Goal: Information Seeking & Learning: Learn about a topic

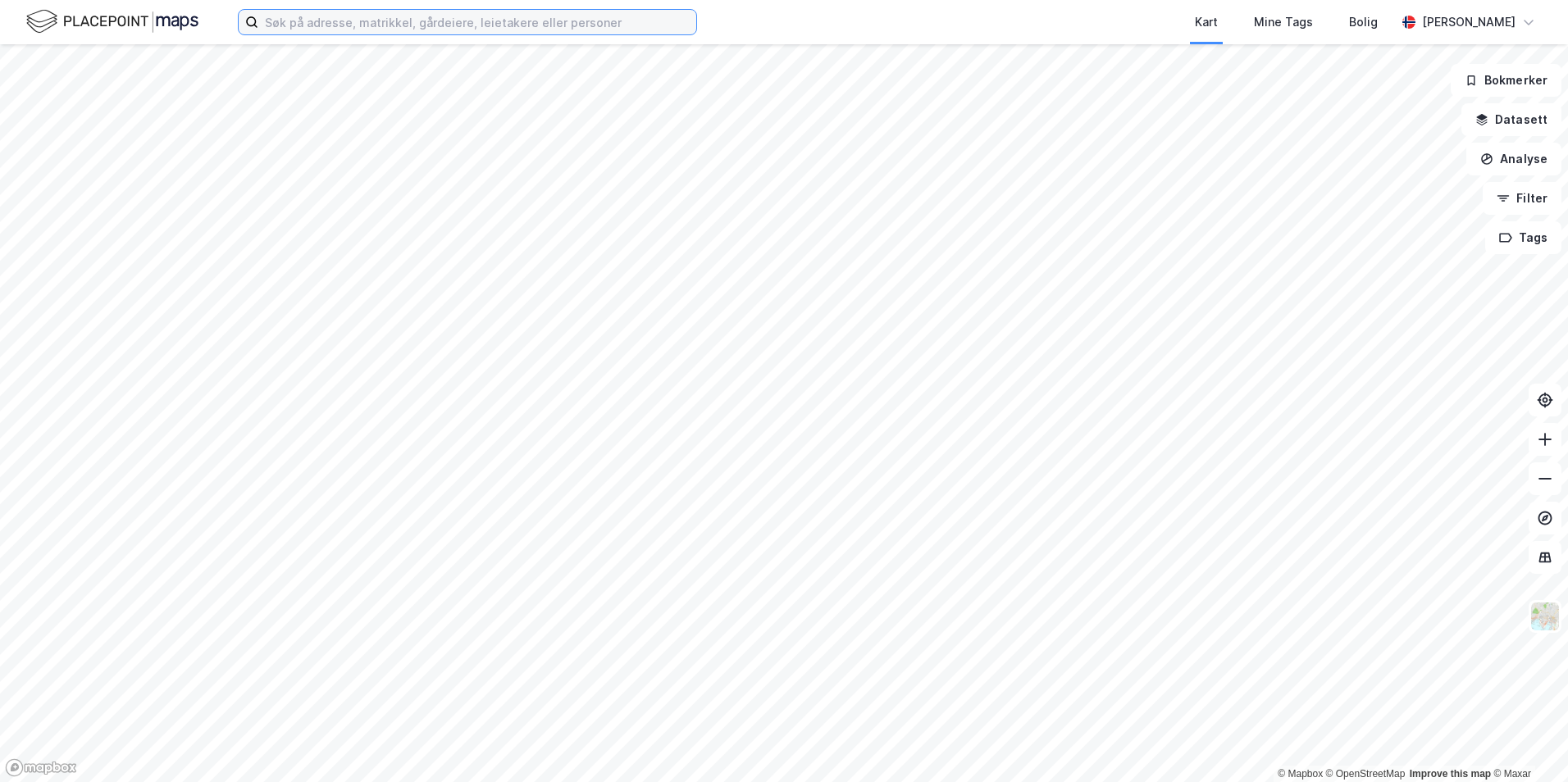
click at [434, 22] on input at bounding box center [477, 22] width 438 height 24
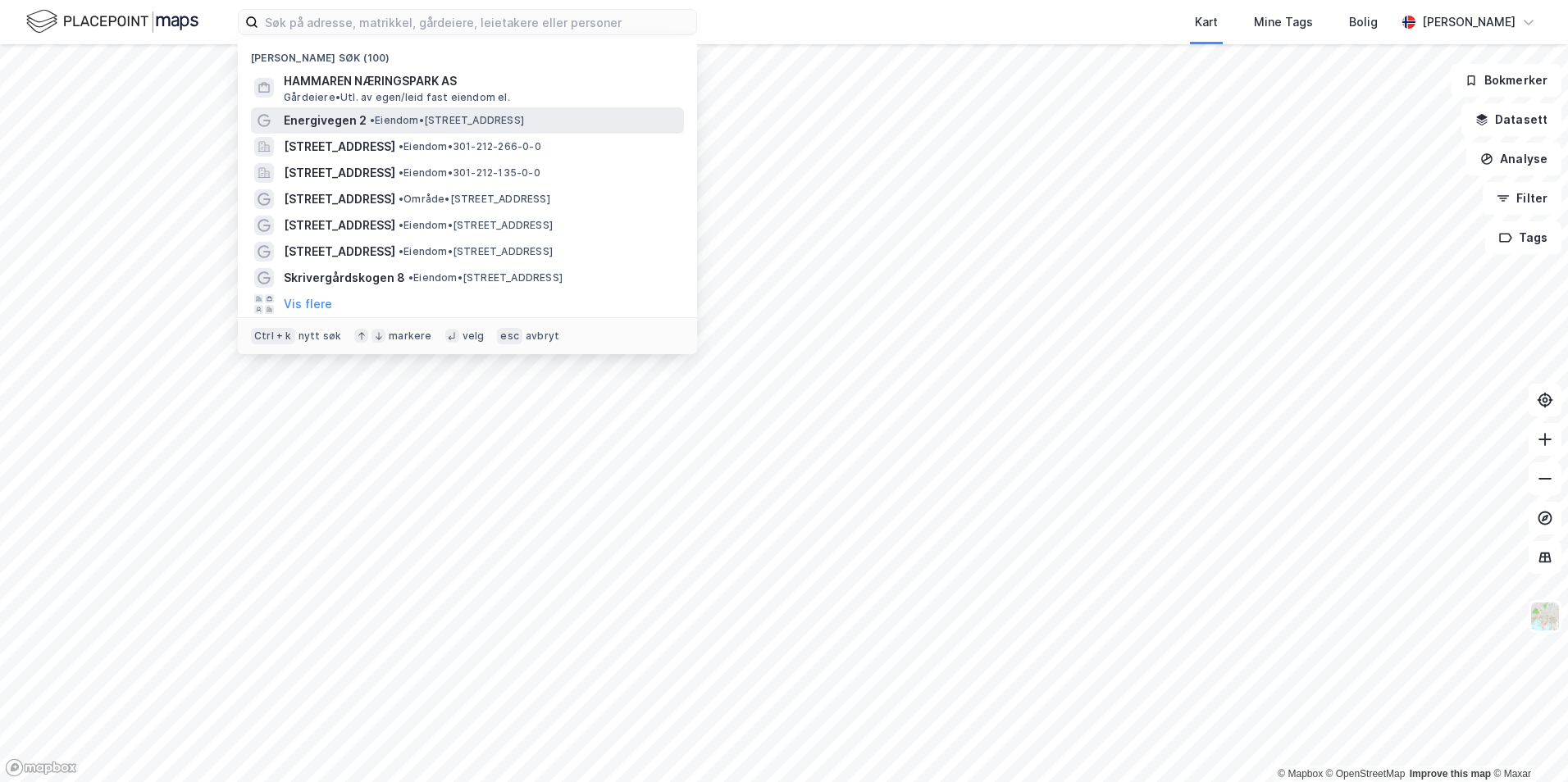
click at [310, 120] on span "Energivegen 2" at bounding box center [325, 120] width 83 height 19
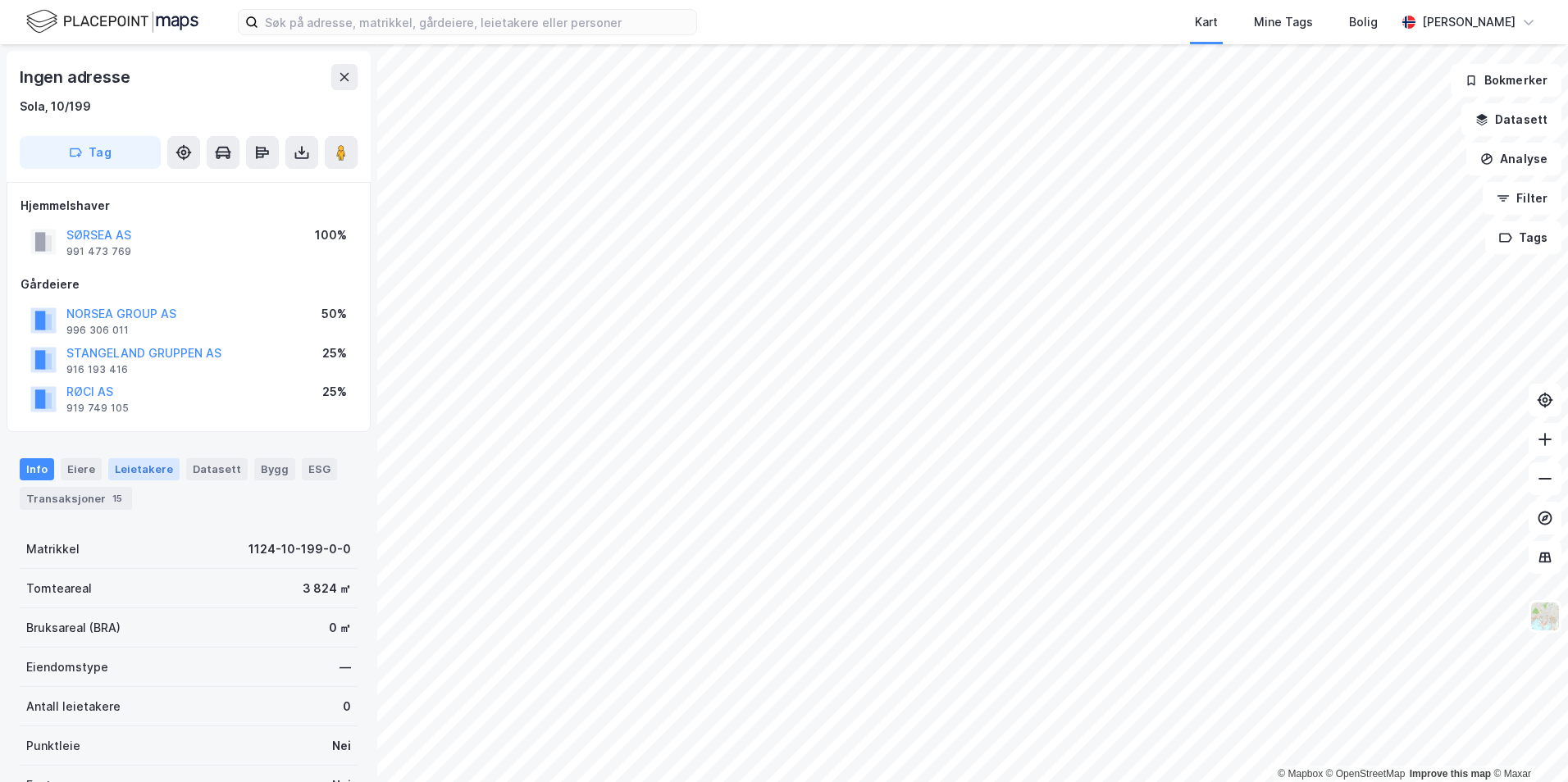
click at [127, 211] on div "Leietakere" at bounding box center [143, 468] width 72 height 21
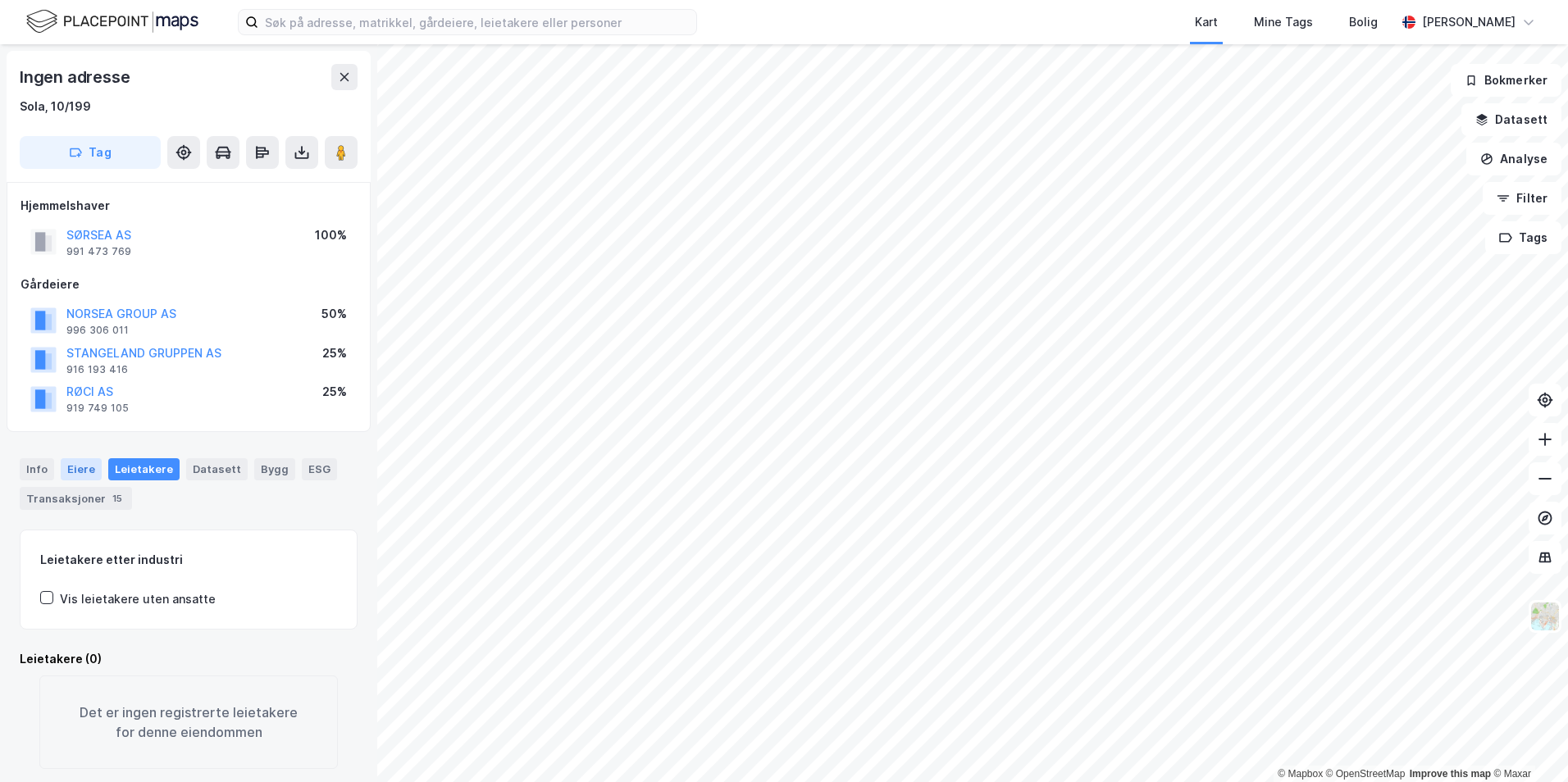
click at [79, 211] on div "Eiere" at bounding box center [81, 468] width 41 height 21
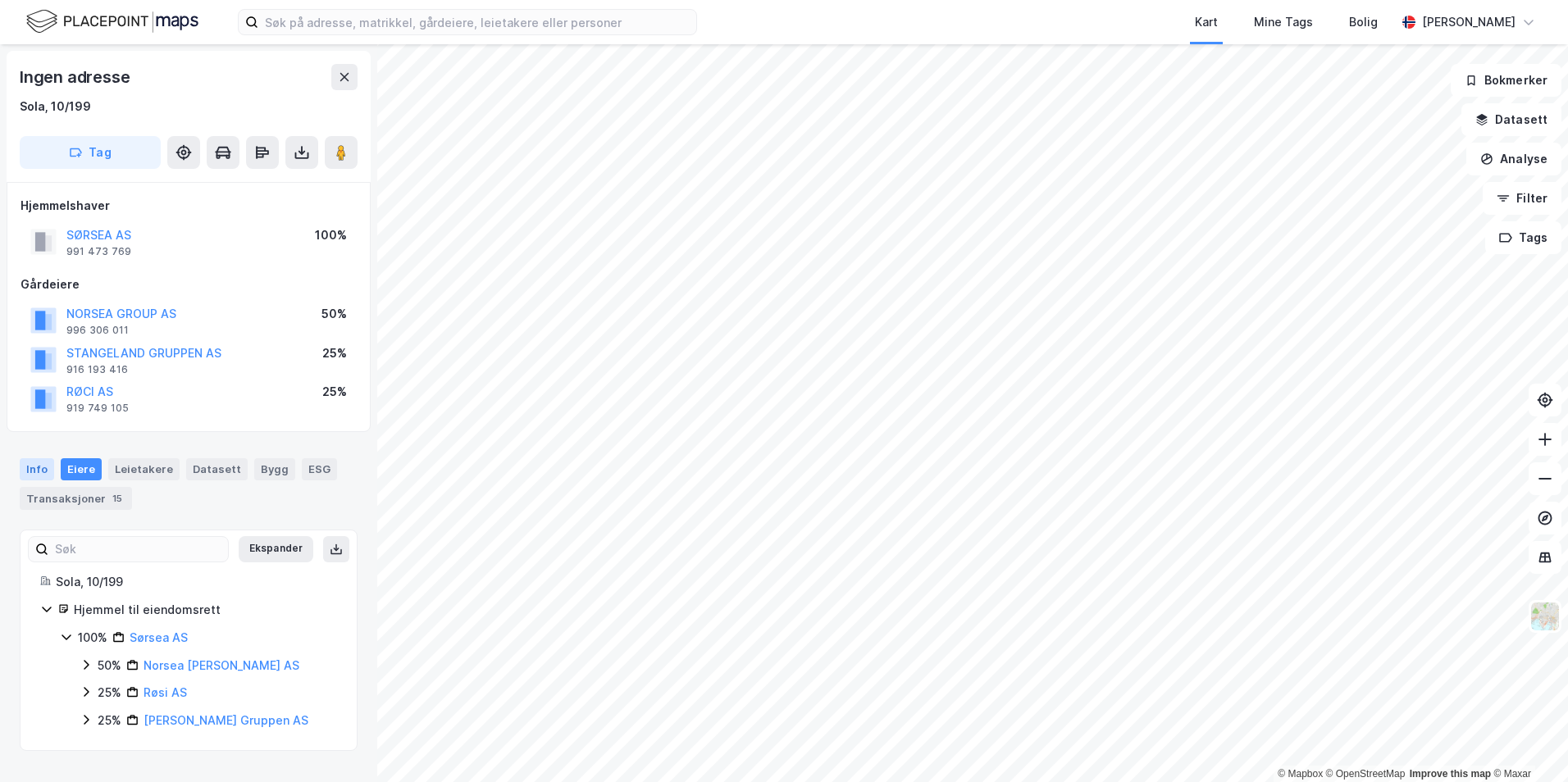
click at [24, 211] on div "Info" at bounding box center [36, 468] width 35 height 21
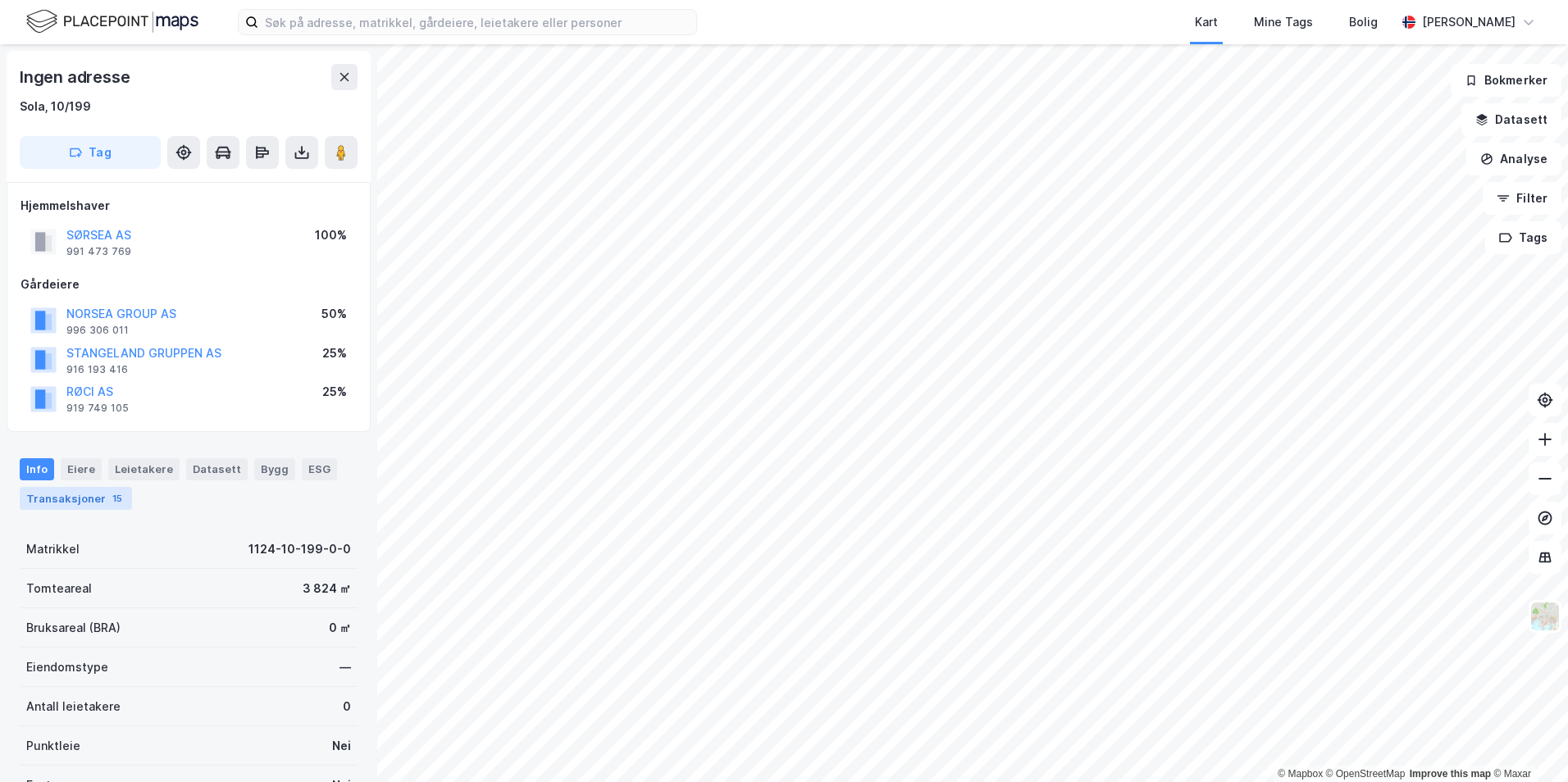
click at [46, 211] on div "Transaksjoner 15" at bounding box center [75, 498] width 112 height 23
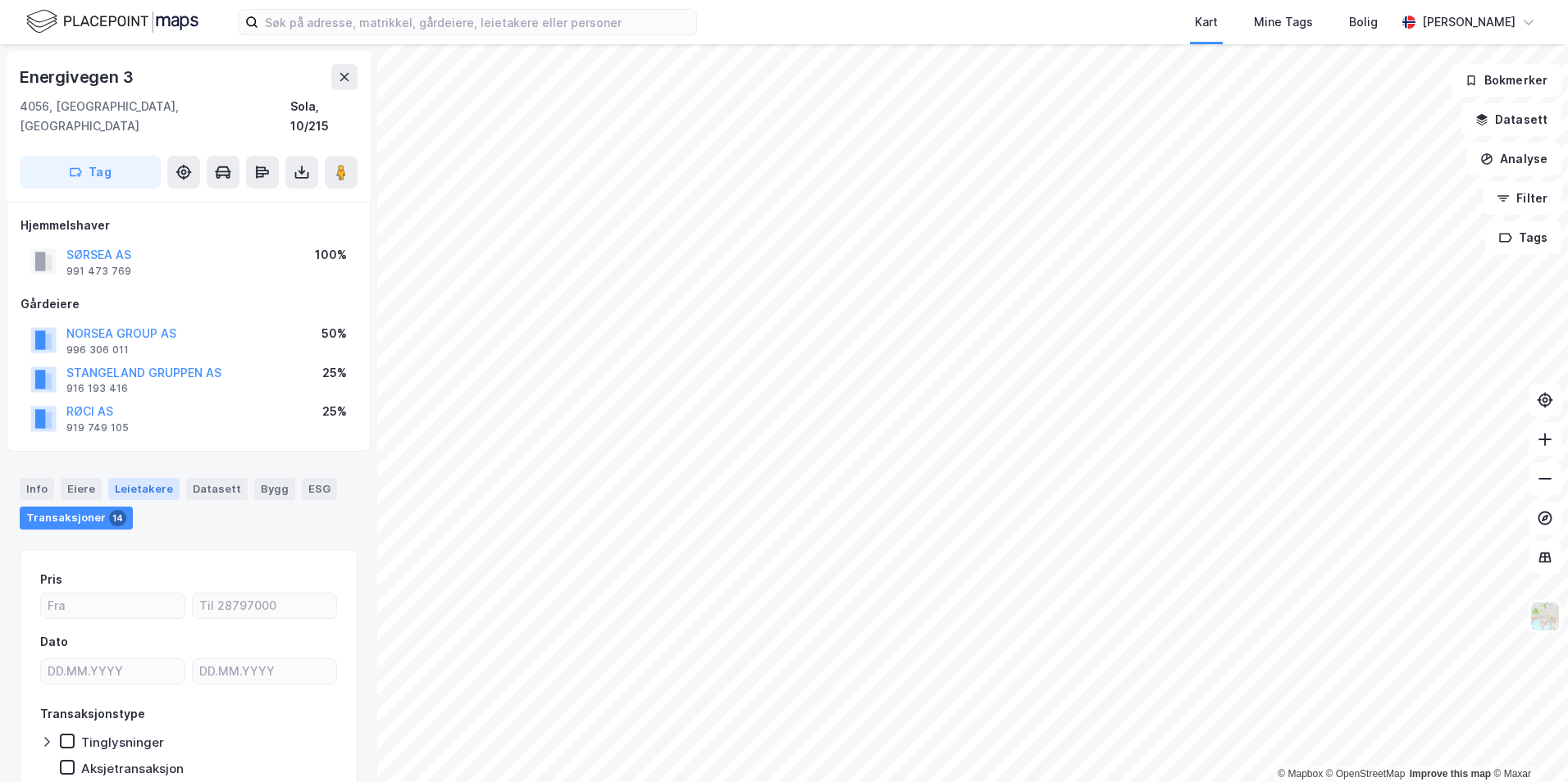
click at [154, 211] on div "Leietakere" at bounding box center [143, 488] width 72 height 21
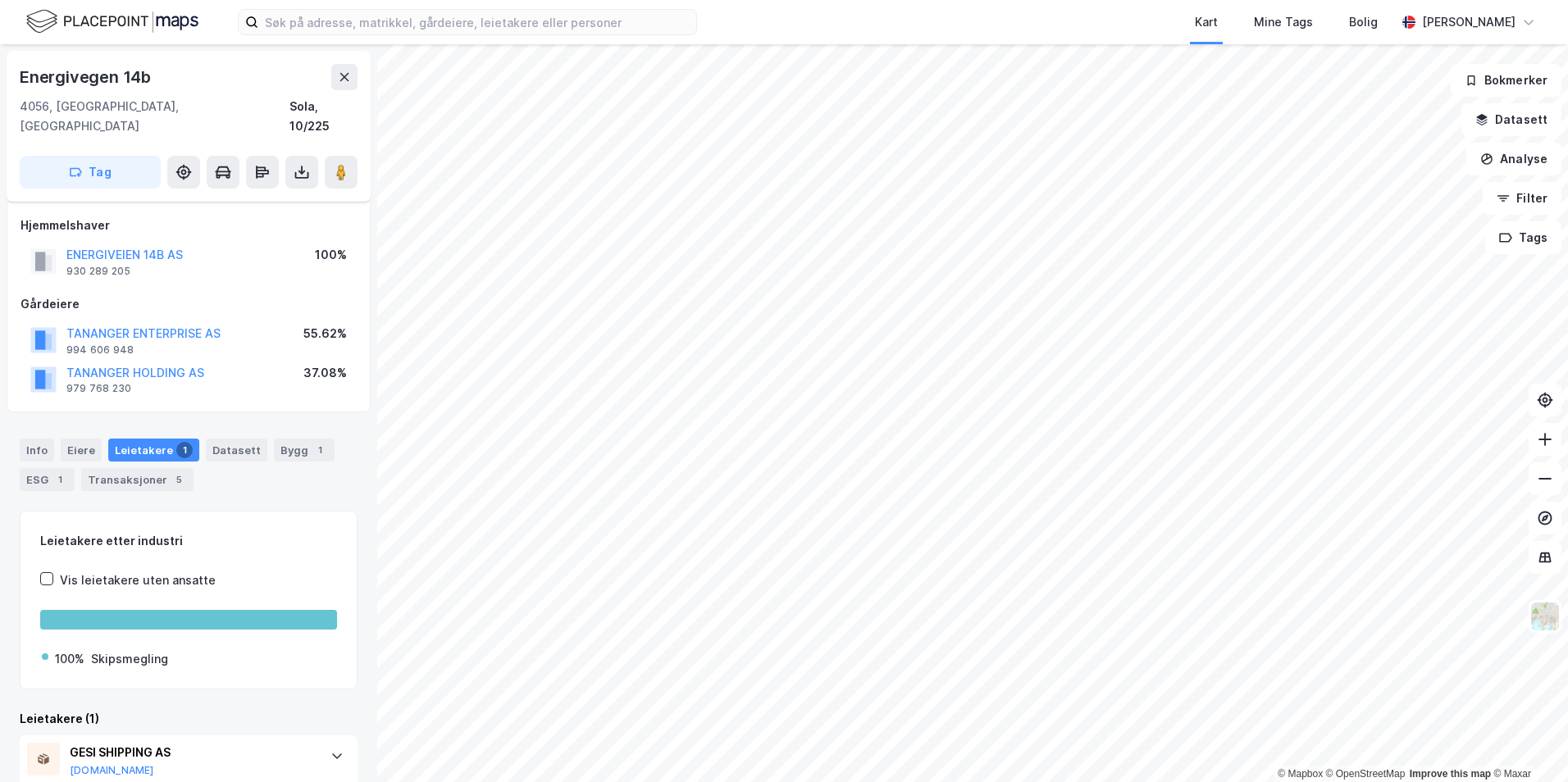
scroll to position [42, 0]
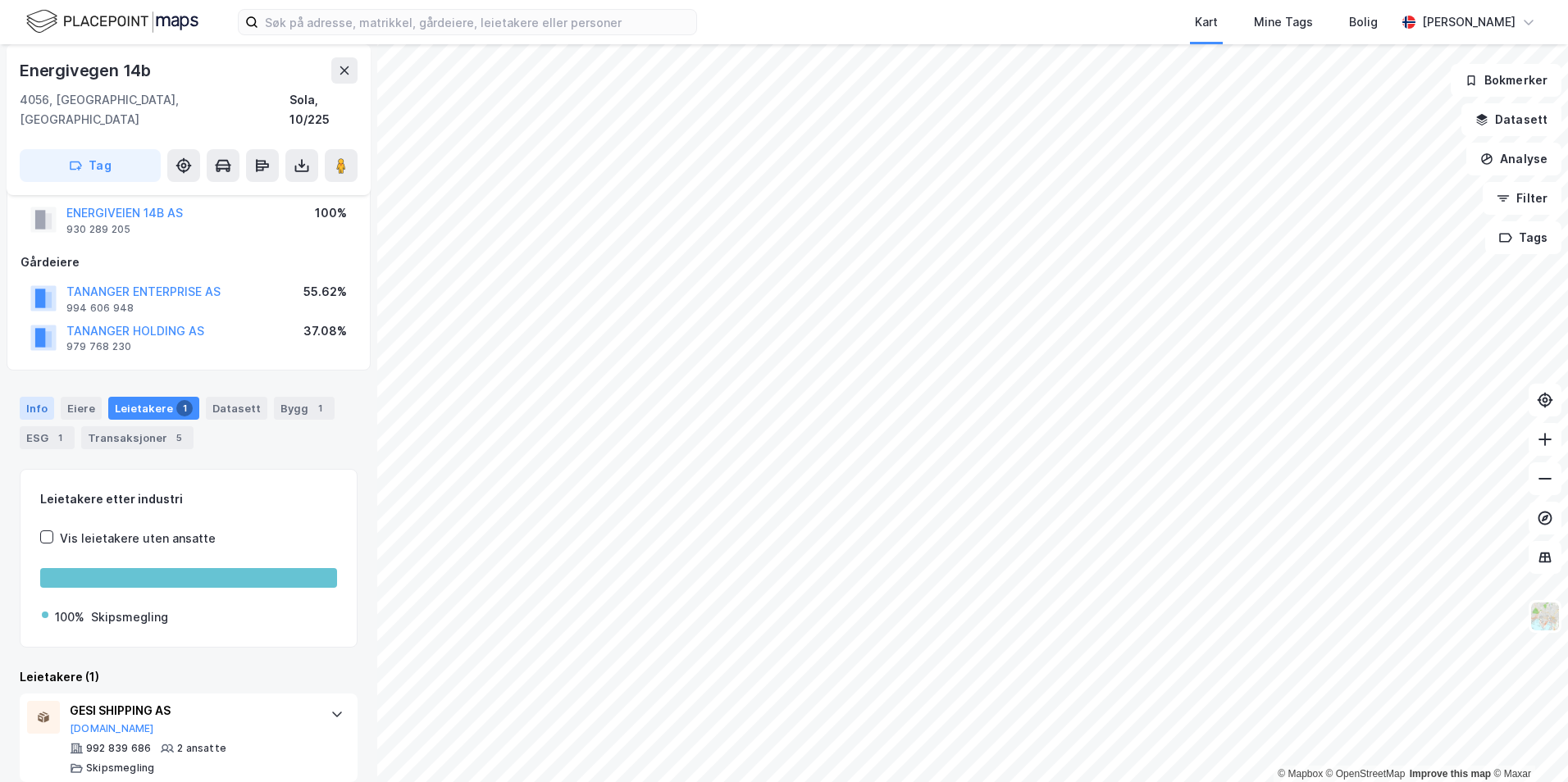
click at [28, 211] on div "Info" at bounding box center [36, 408] width 35 height 23
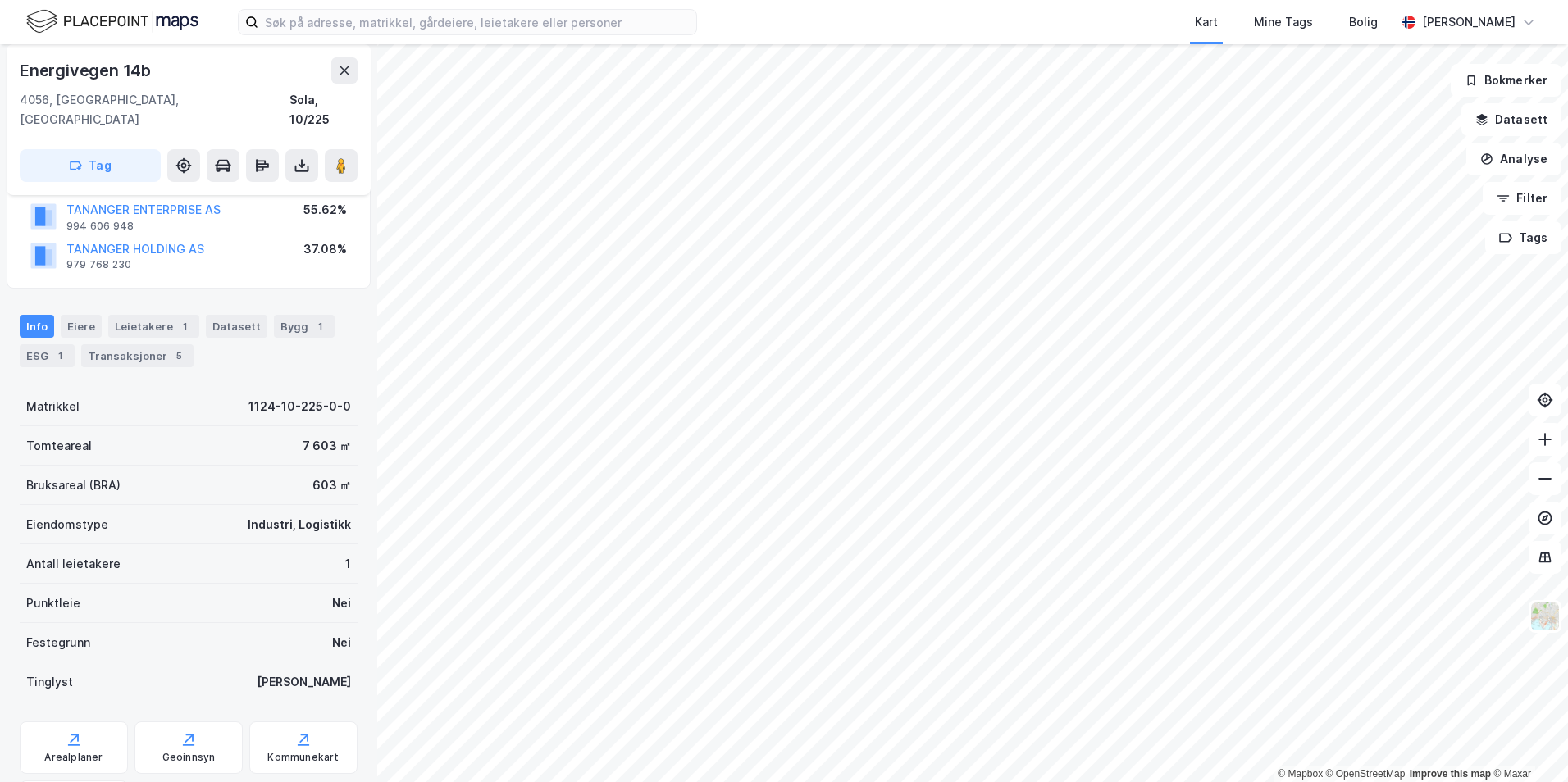
scroll to position [206, 0]
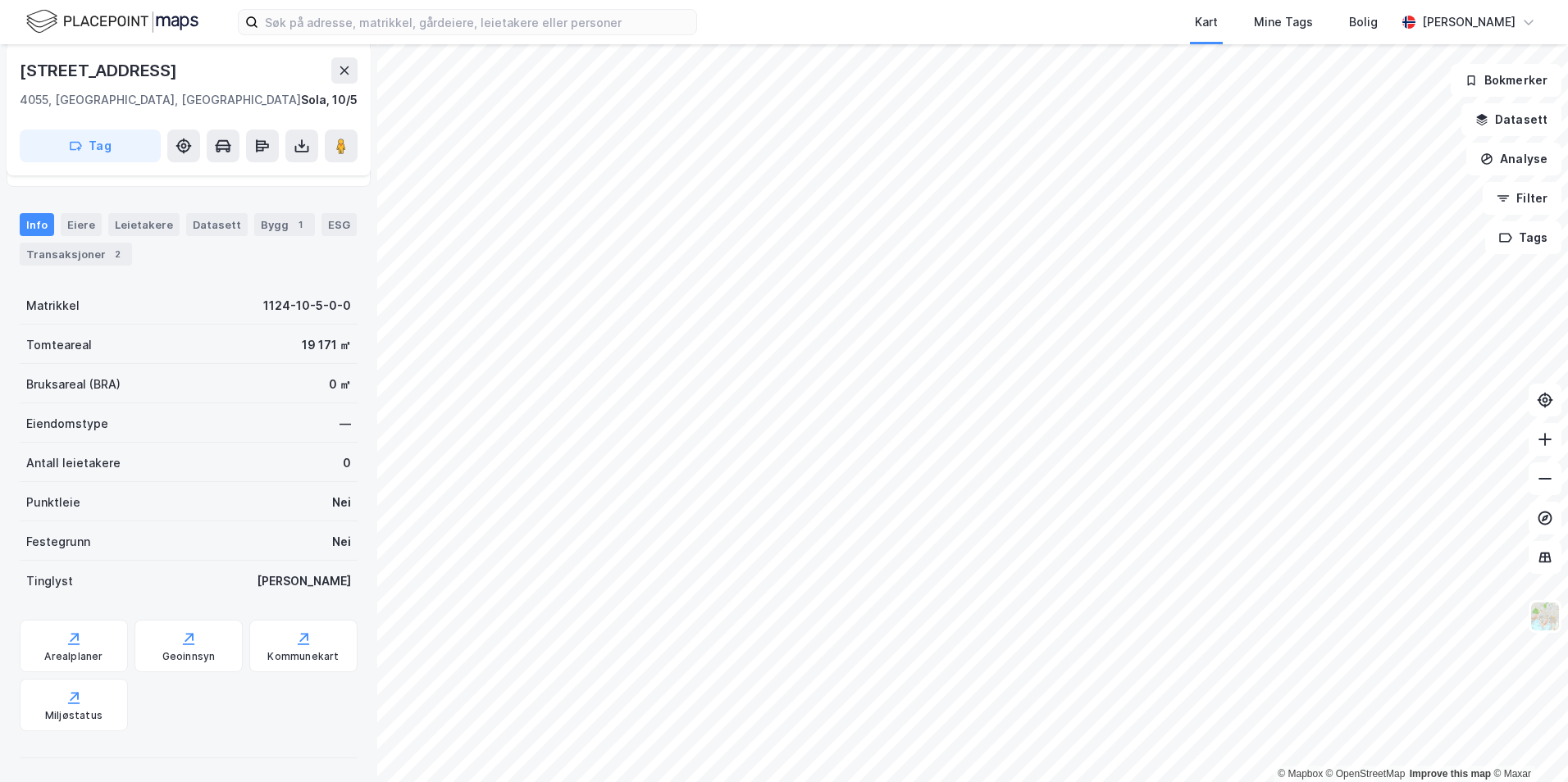
scroll to position [170, 0]
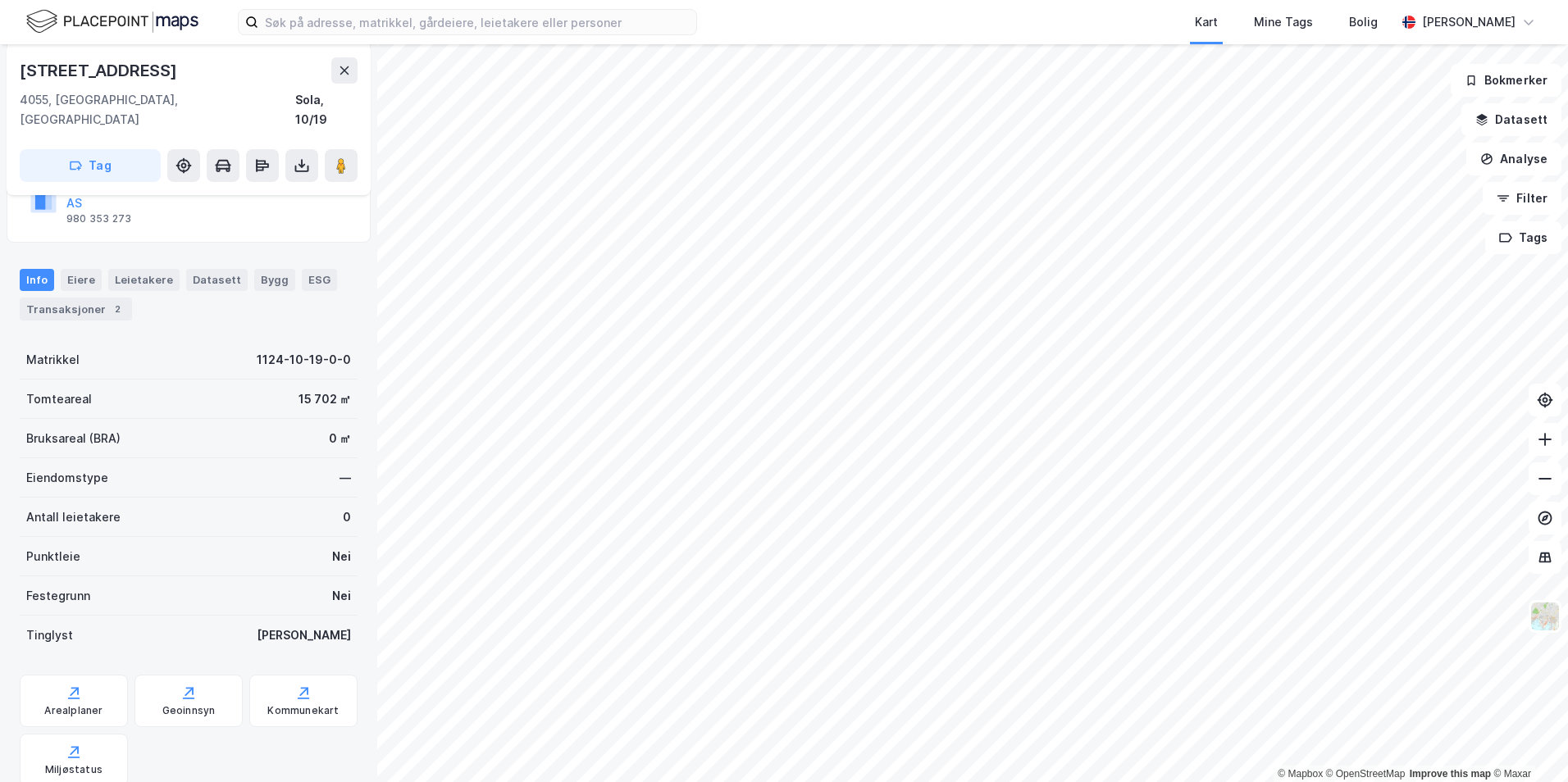
scroll to position [170, 0]
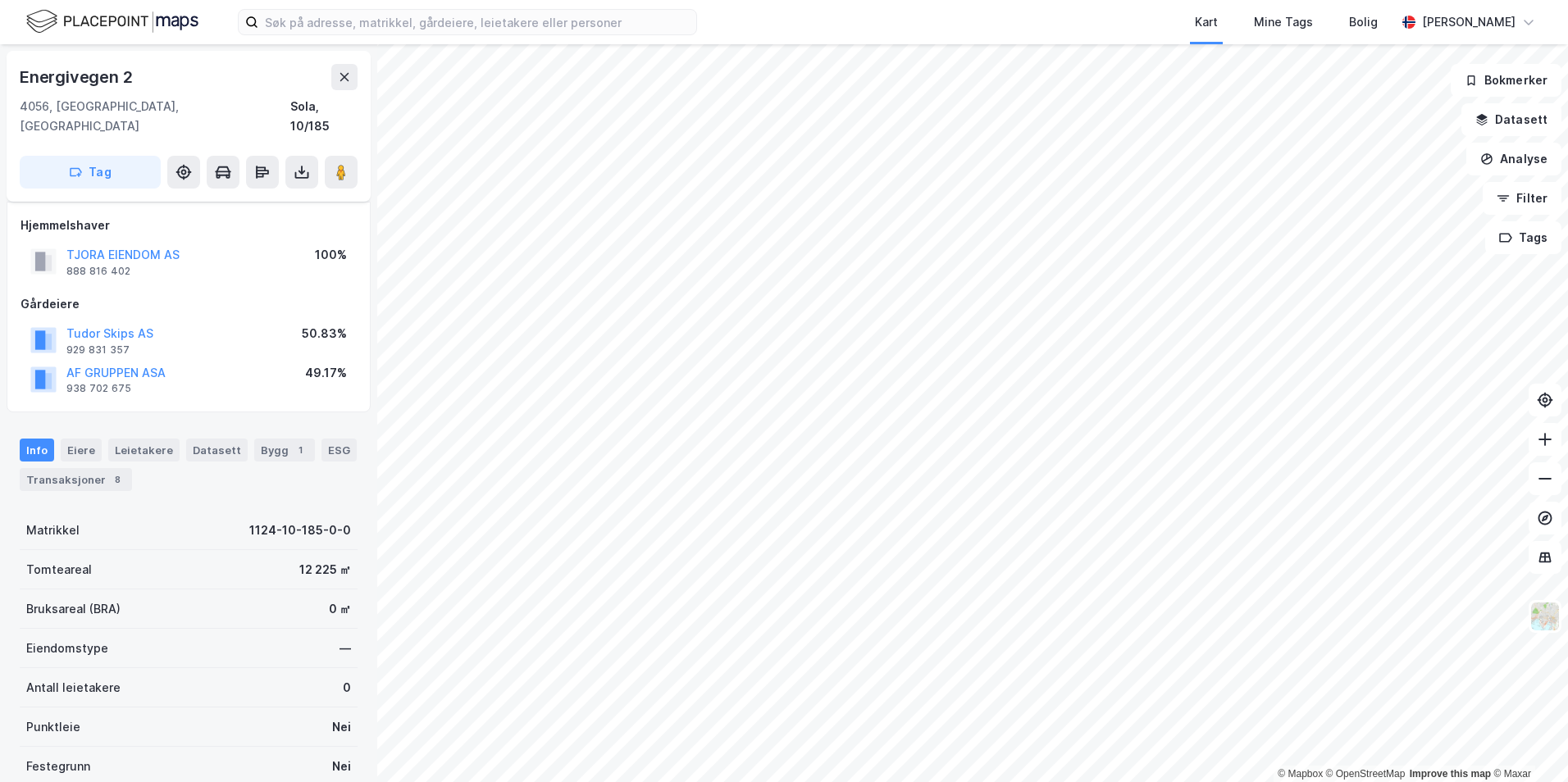
scroll to position [170, 0]
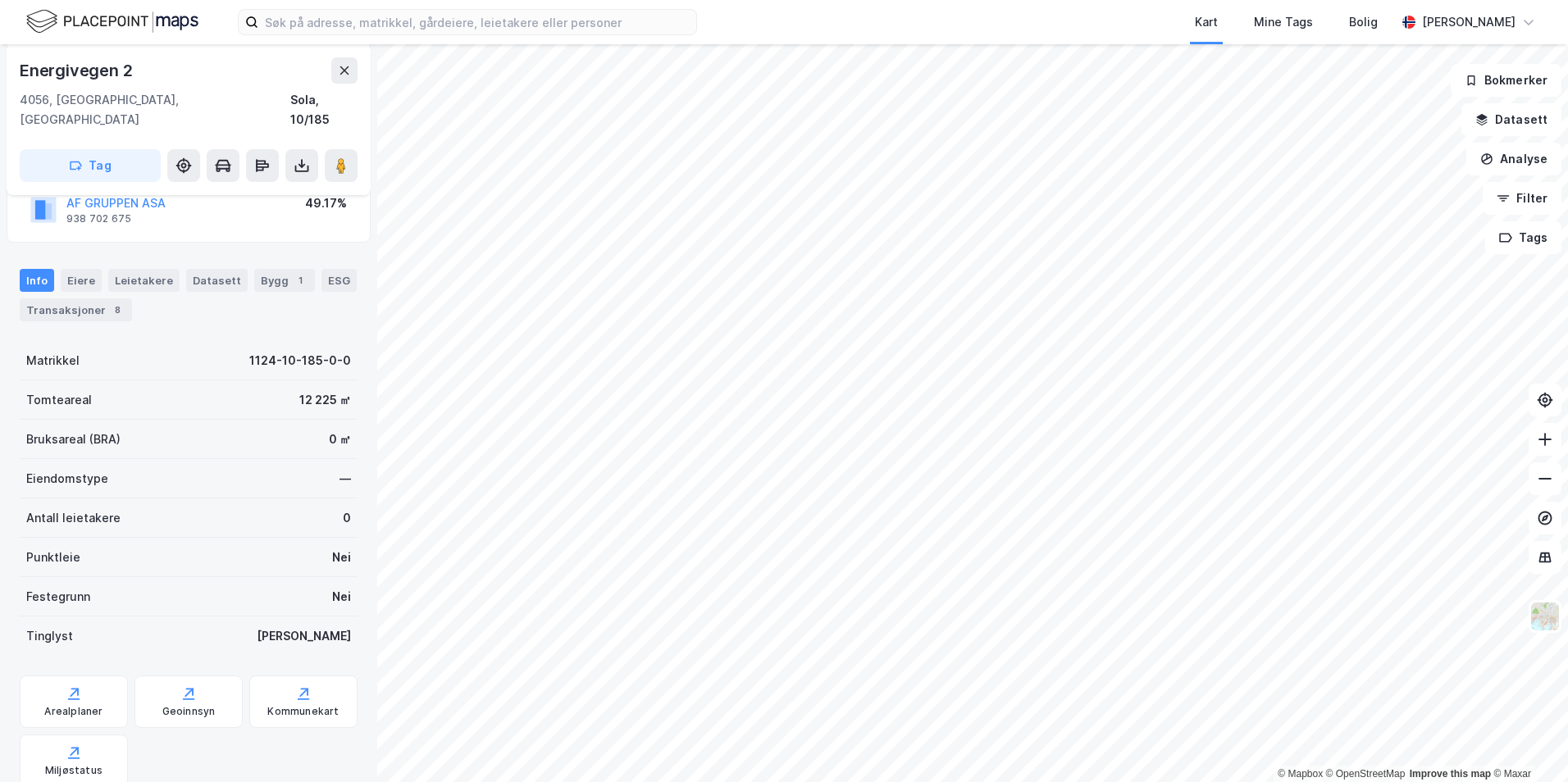
scroll to position [168, 0]
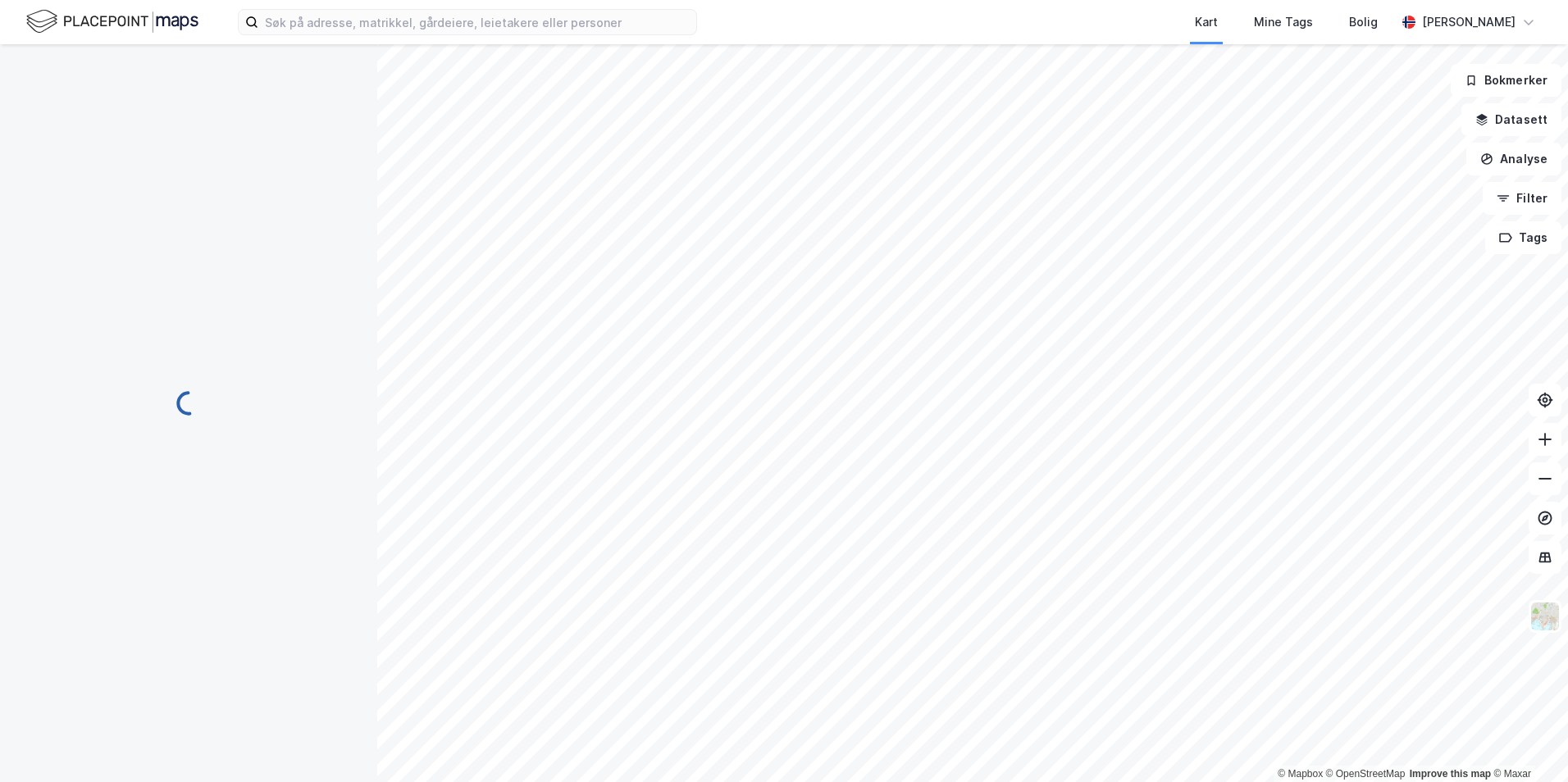
scroll to position [1, 0]
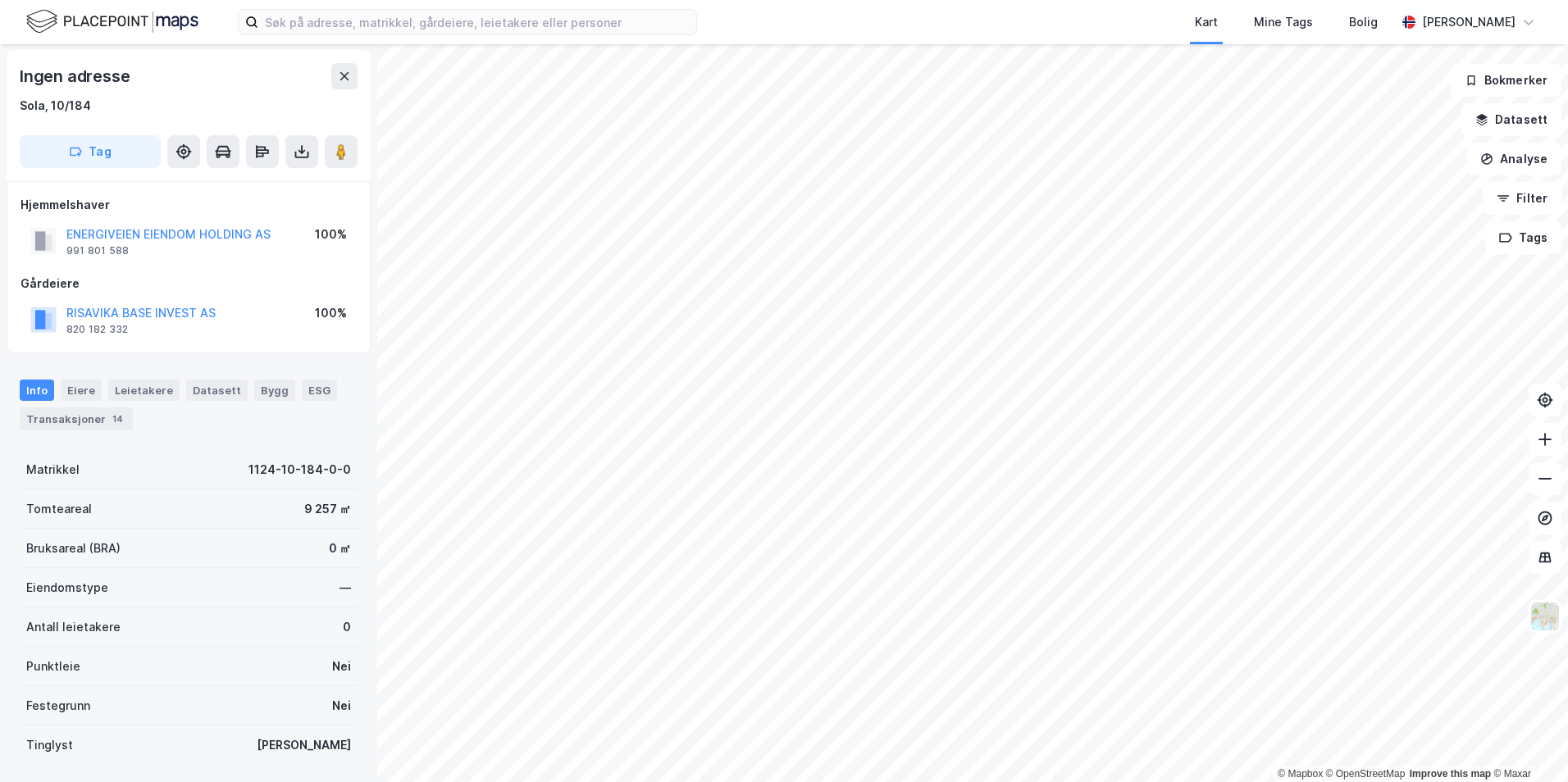
scroll to position [1, 0]
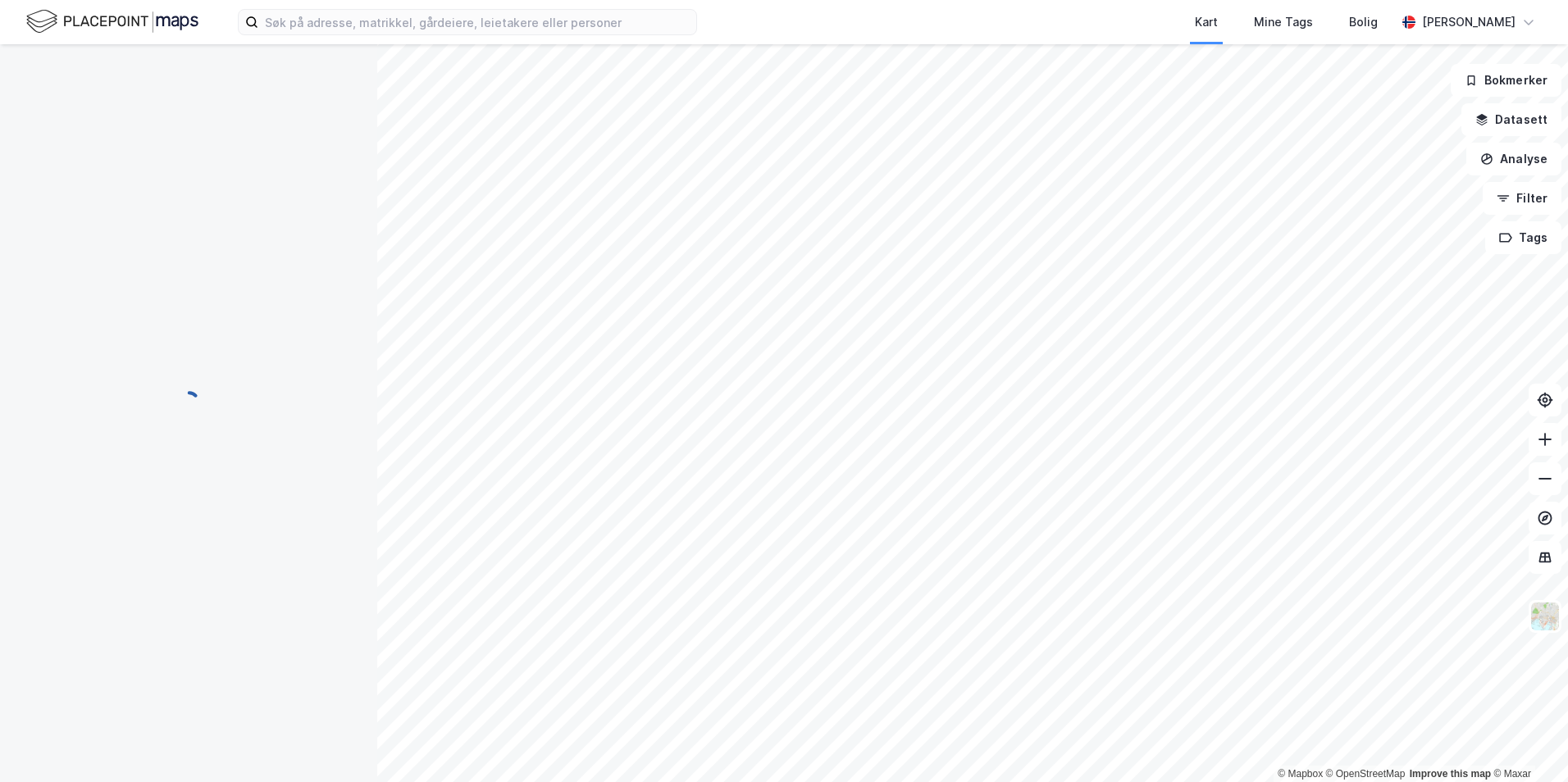
scroll to position [1, 0]
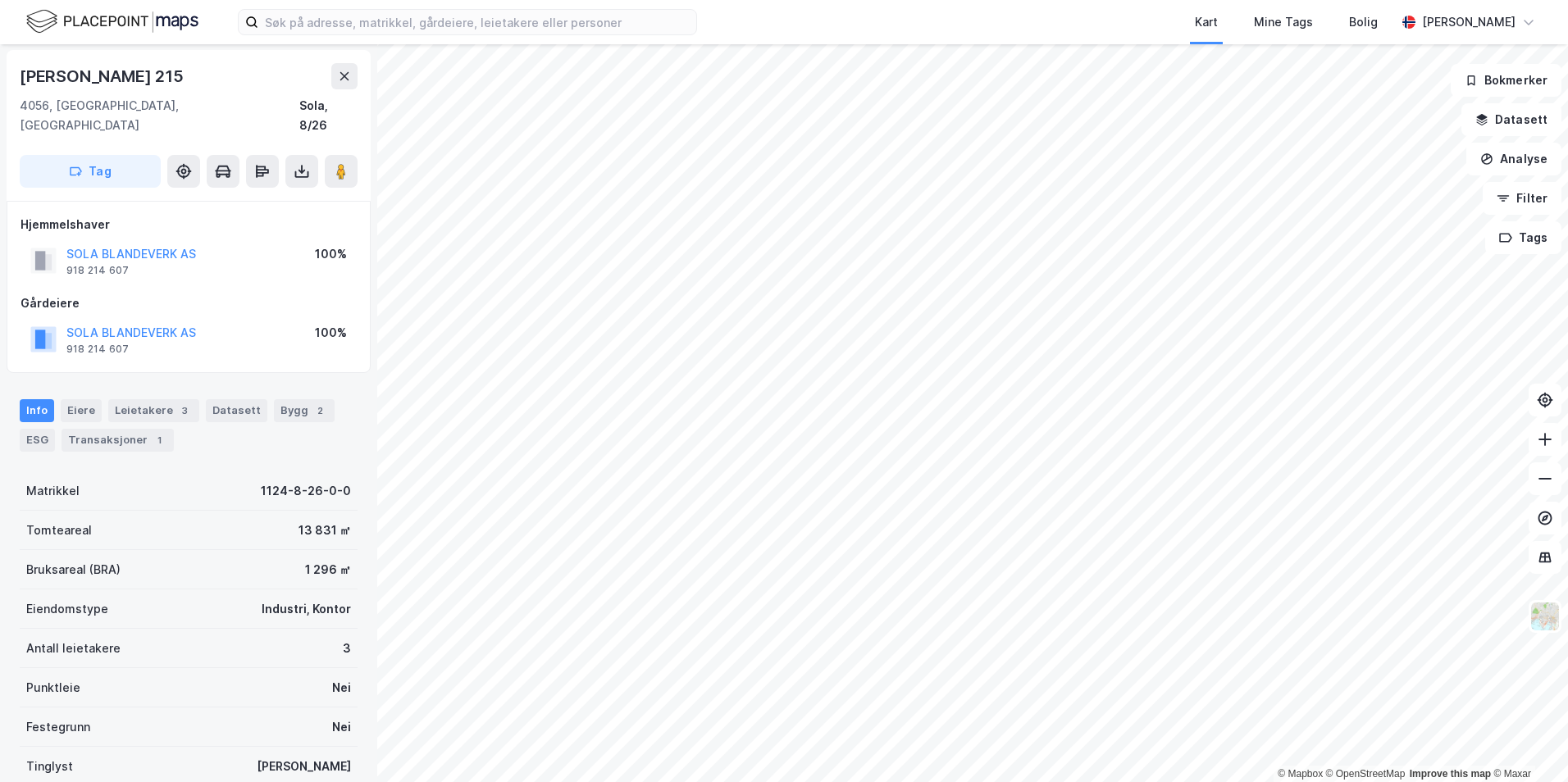
scroll to position [1, 0]
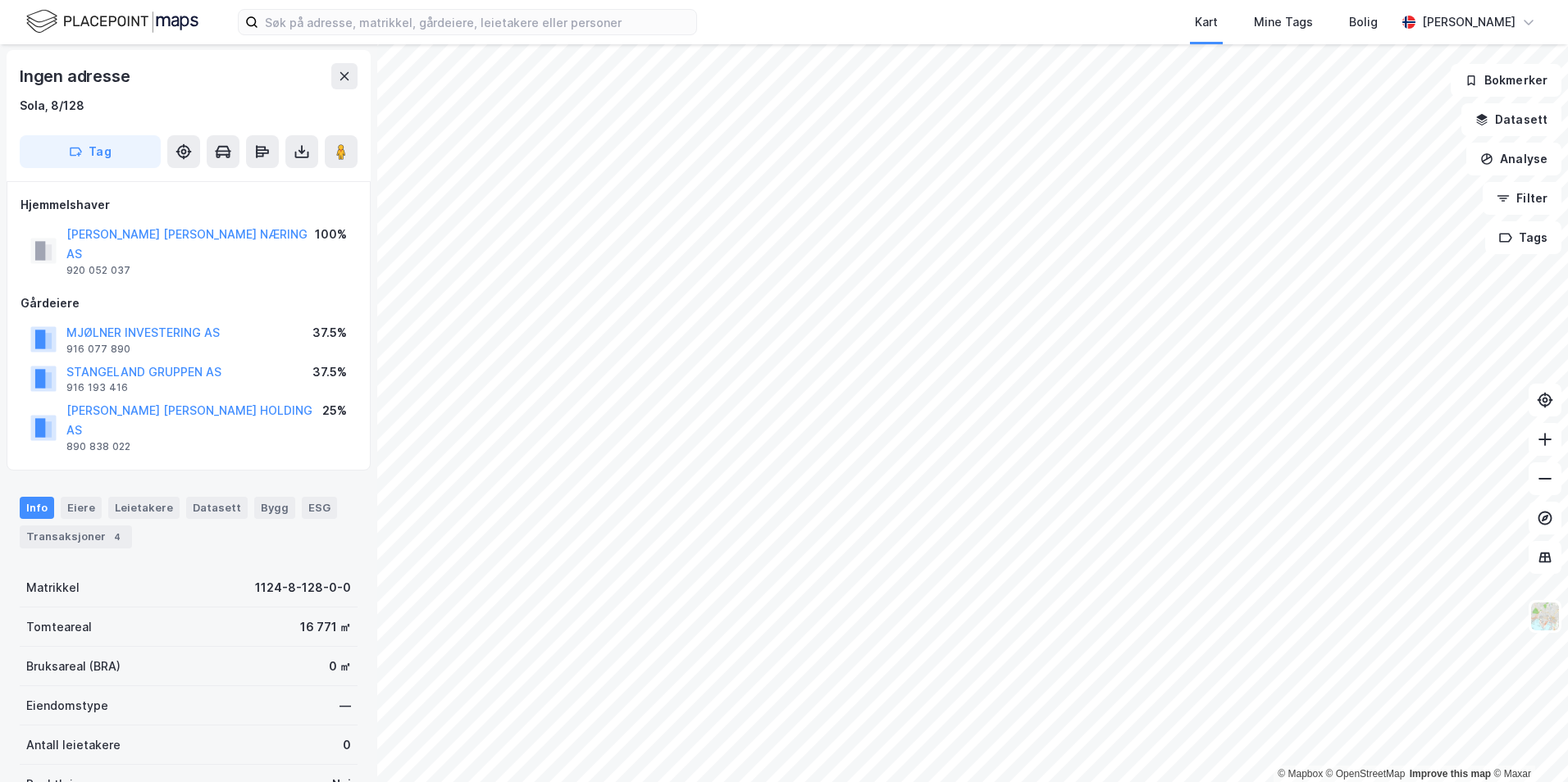
scroll to position [1, 0]
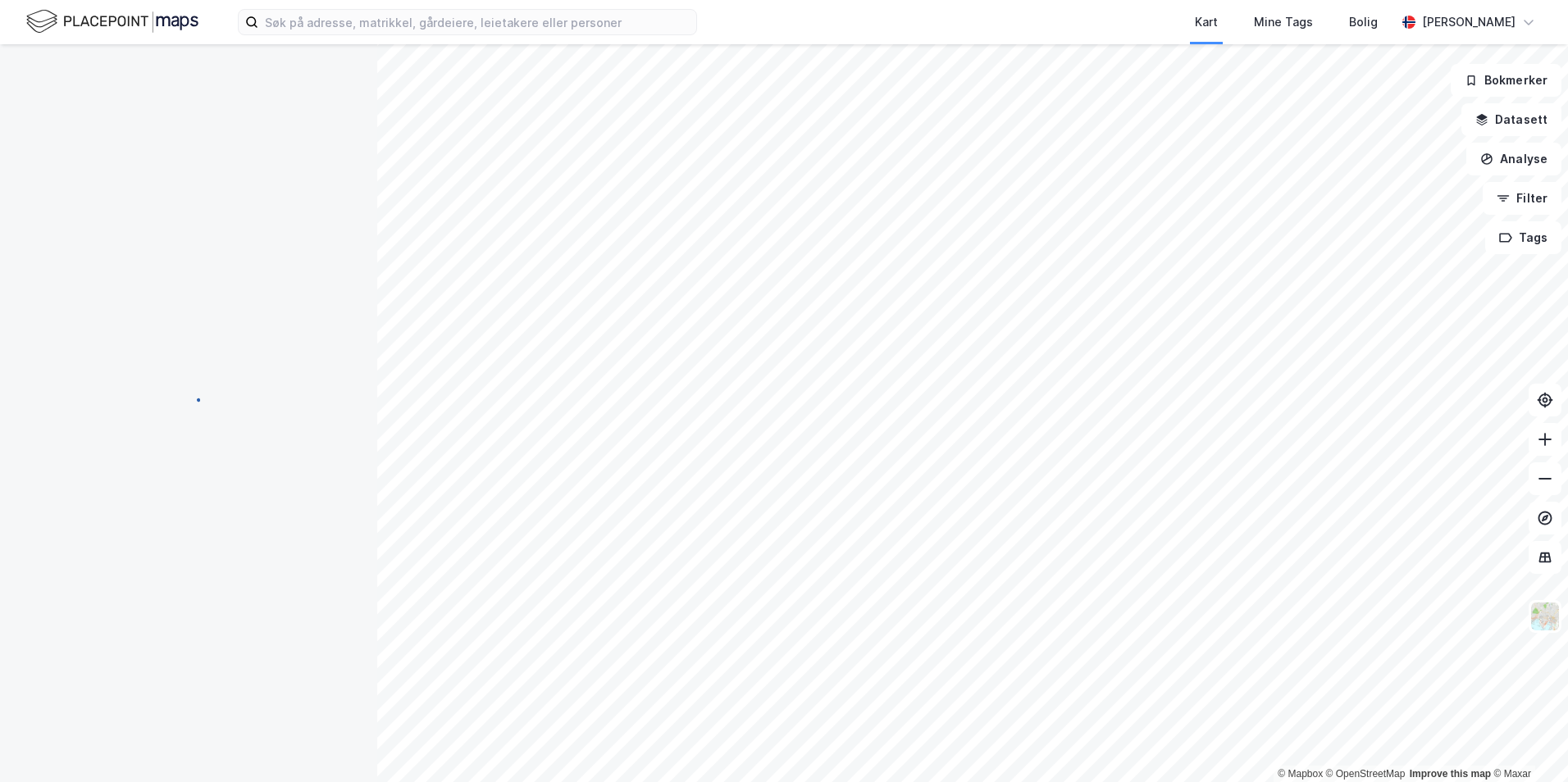
scroll to position [1, 0]
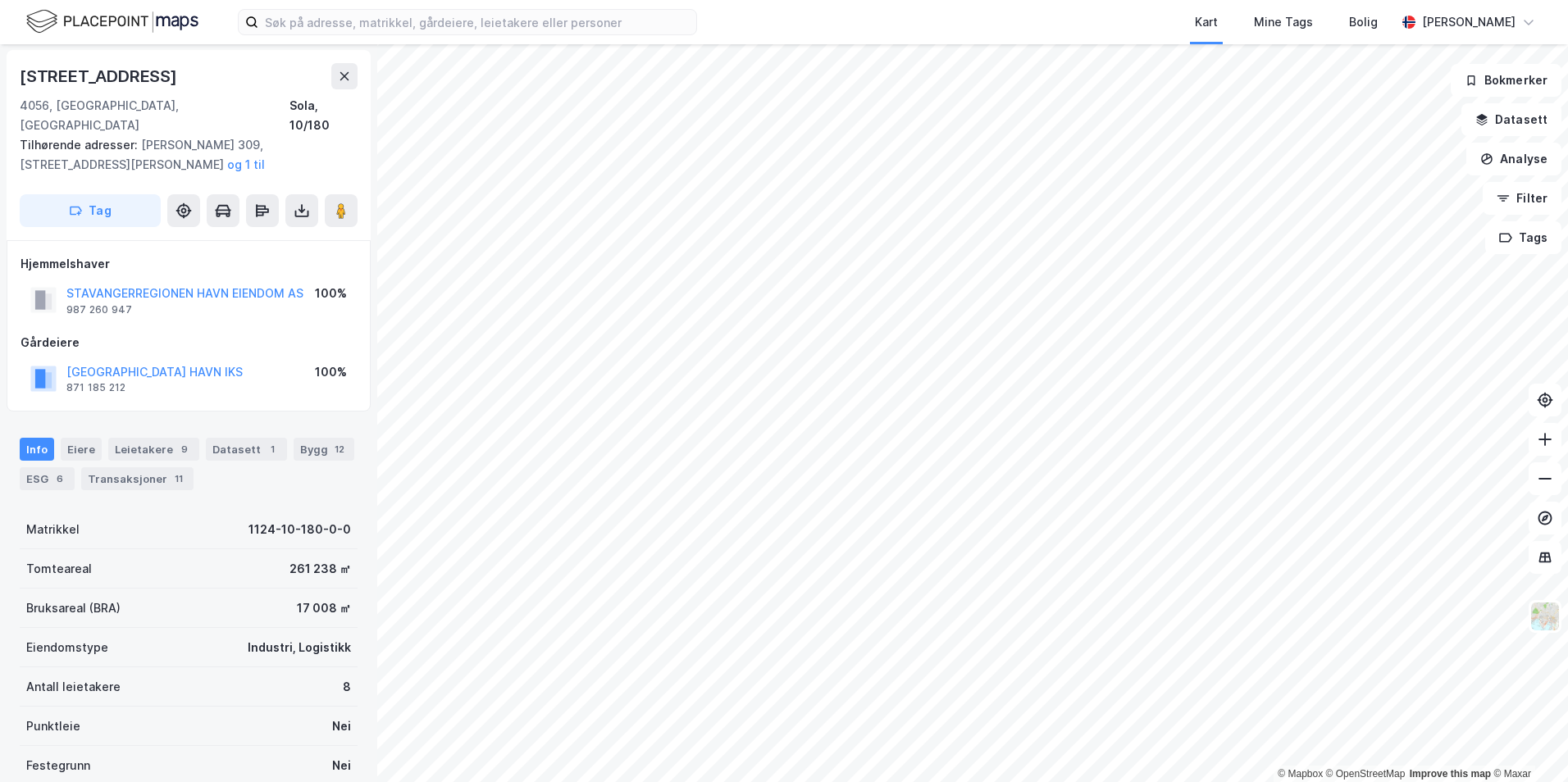
click at [513, 211] on div "© Mapbox © OpenStreetMap Improve this map © Maxar" at bounding box center [784, 413] width 1568 height 738
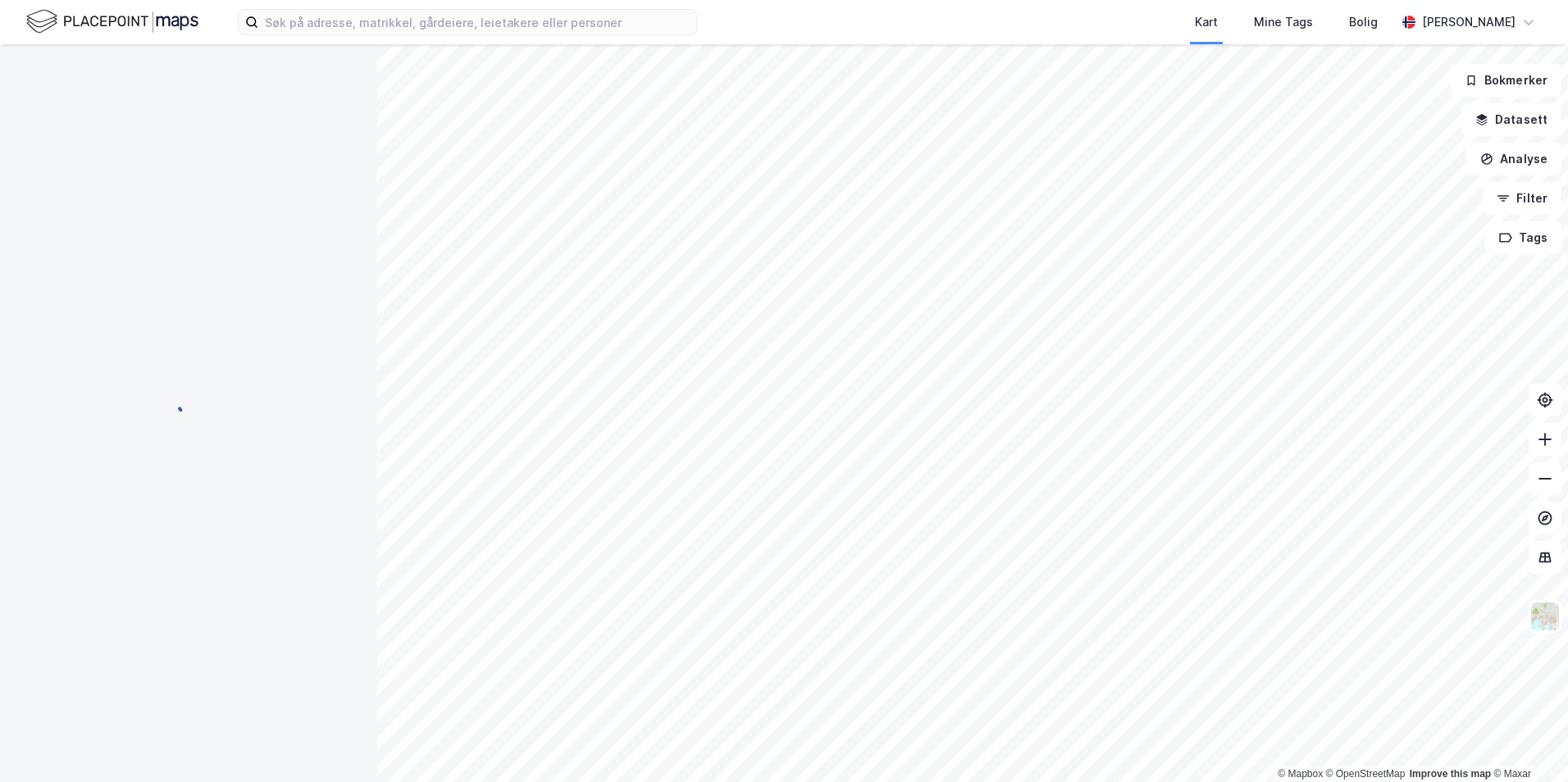
scroll to position [1, 0]
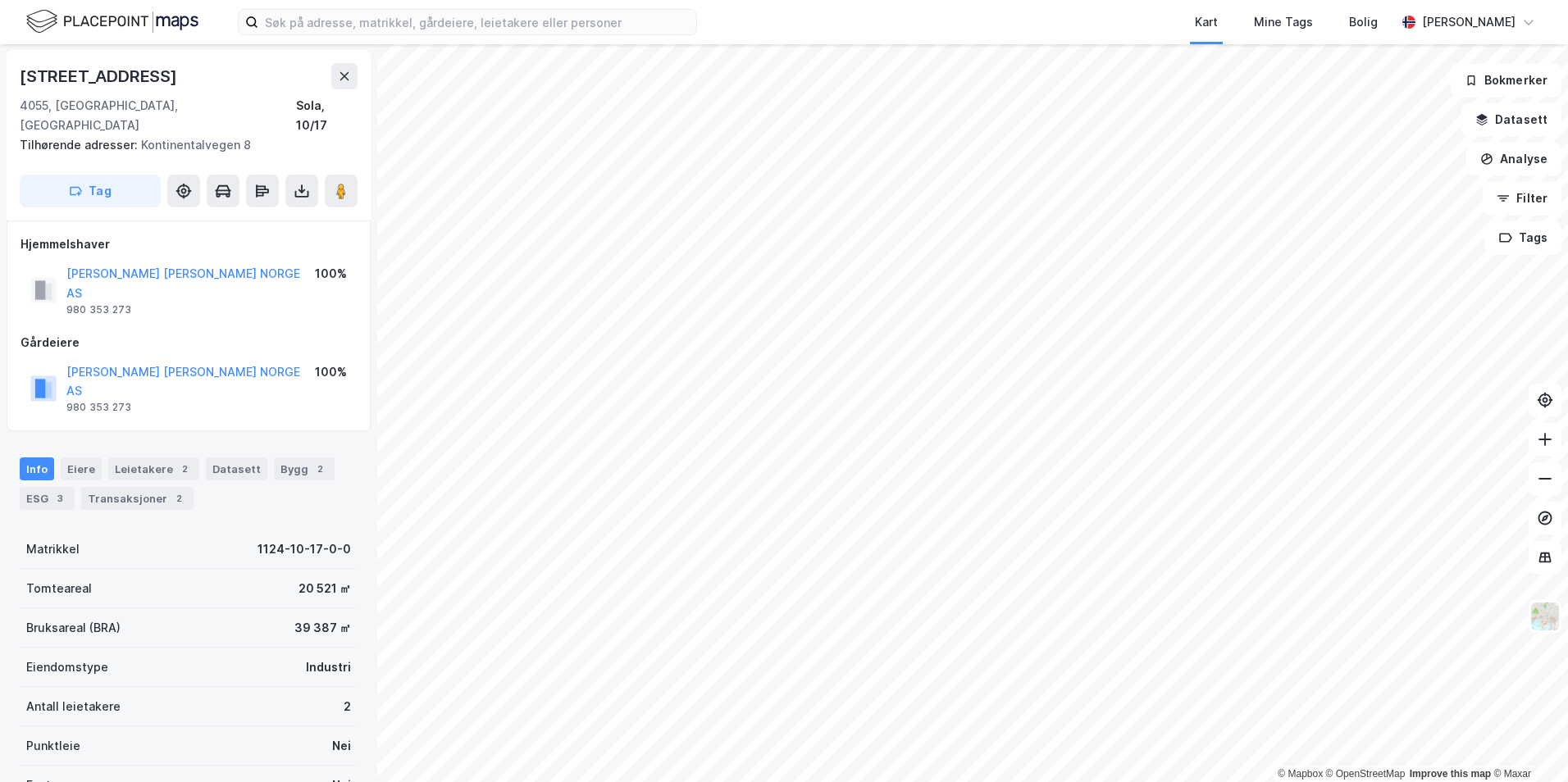
scroll to position [1, 0]
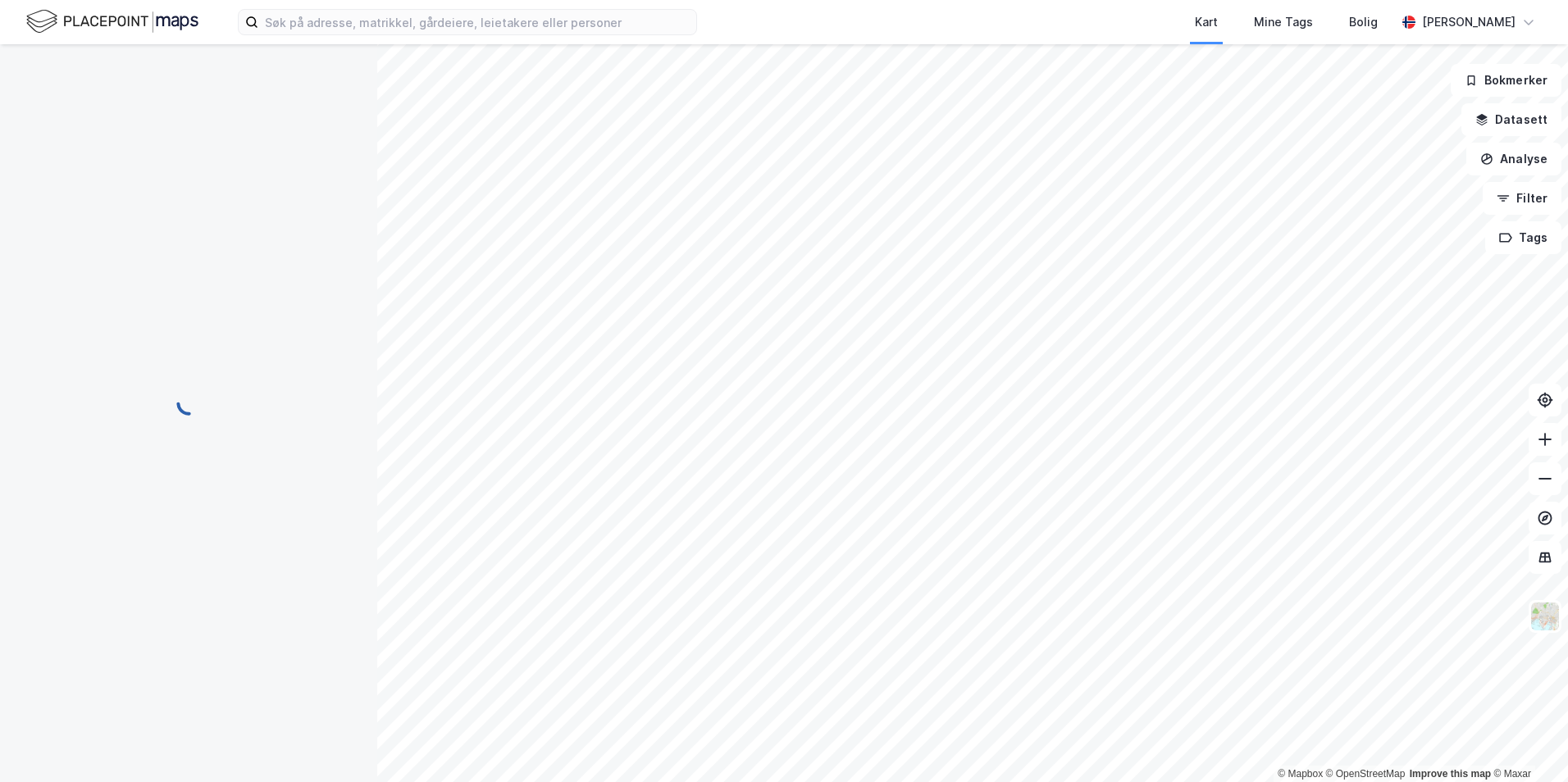
scroll to position [1, 0]
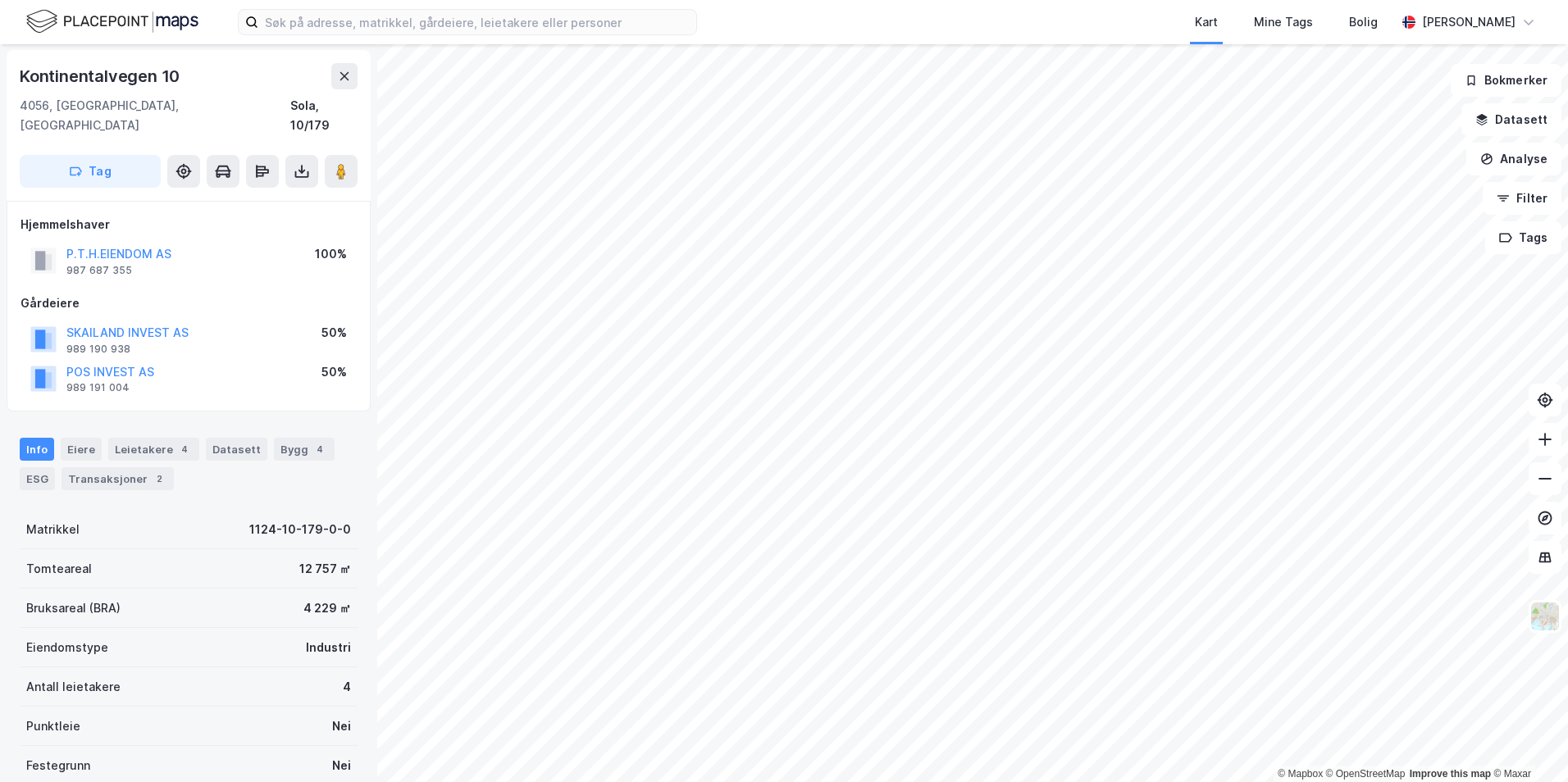
scroll to position [1, 0]
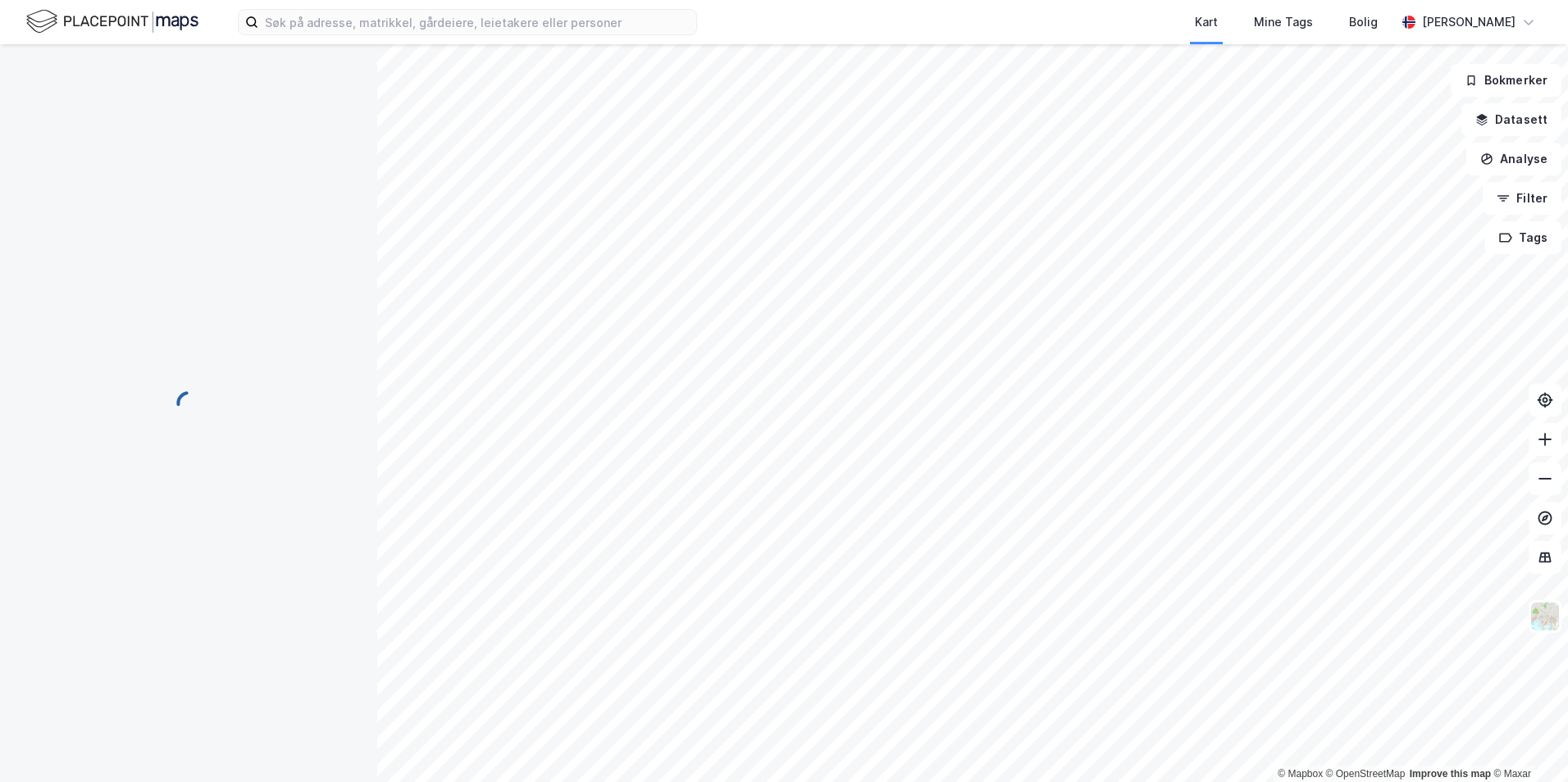
scroll to position [1, 0]
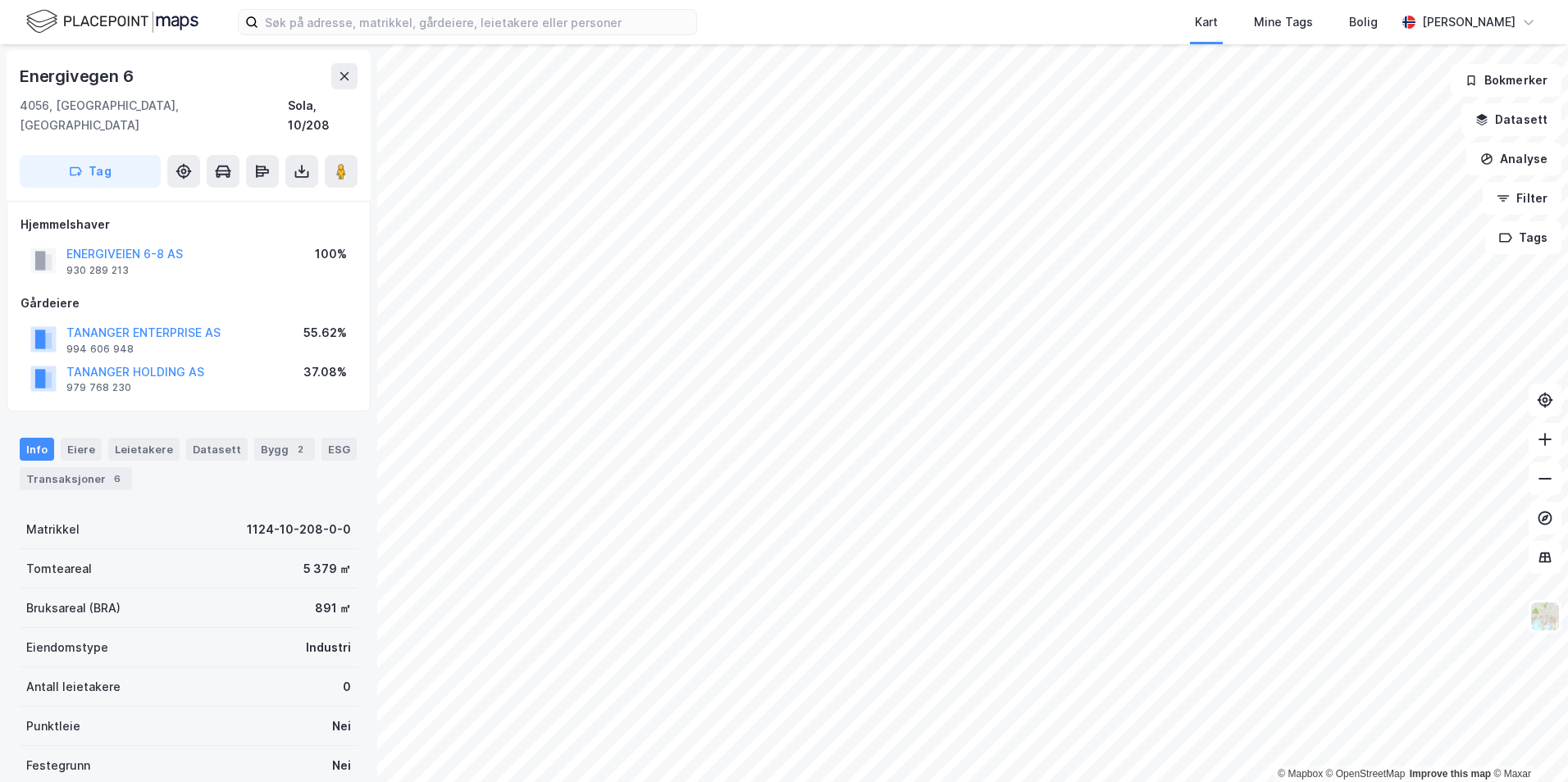
scroll to position [1, 0]
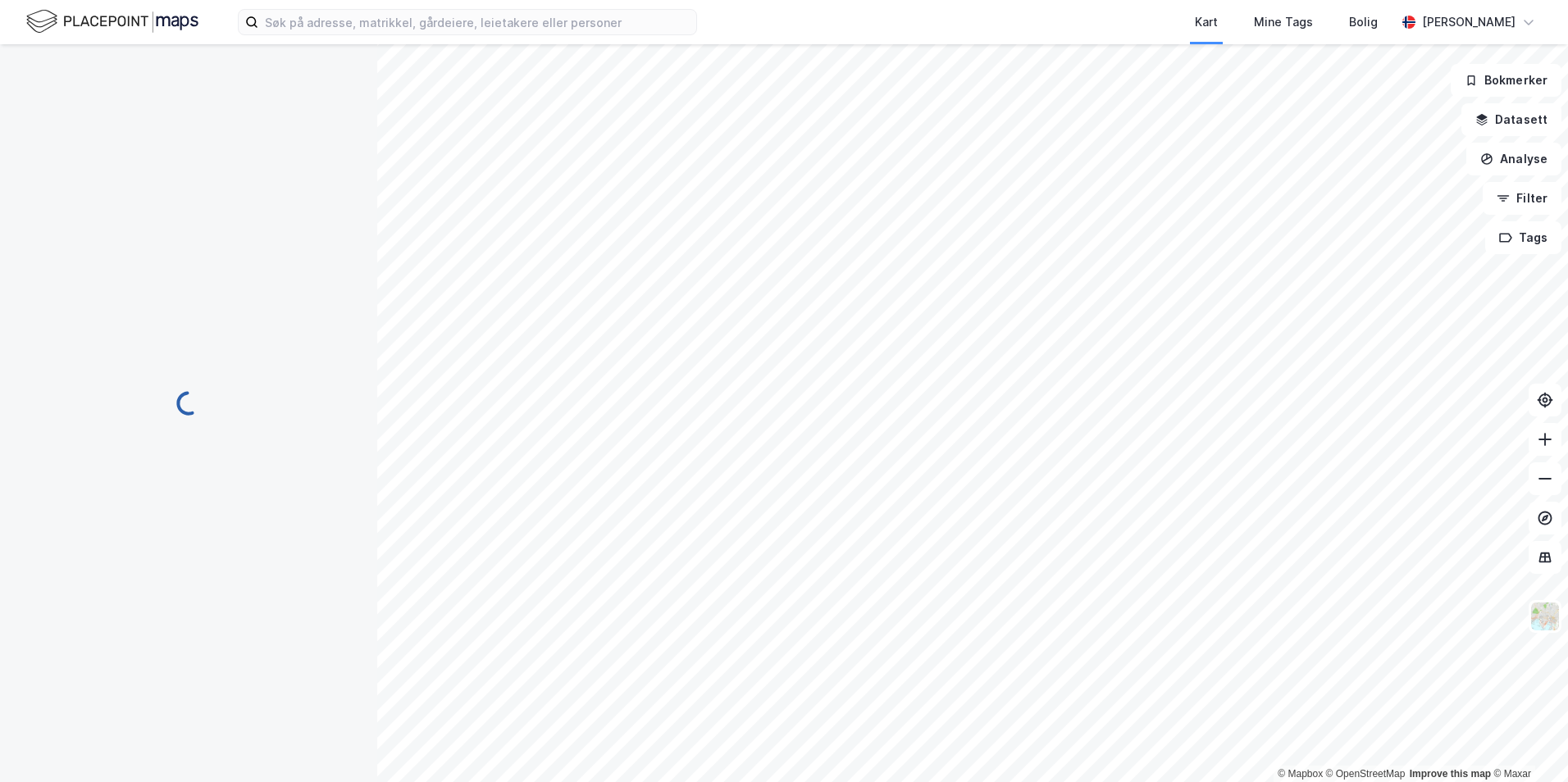
scroll to position [1, 0]
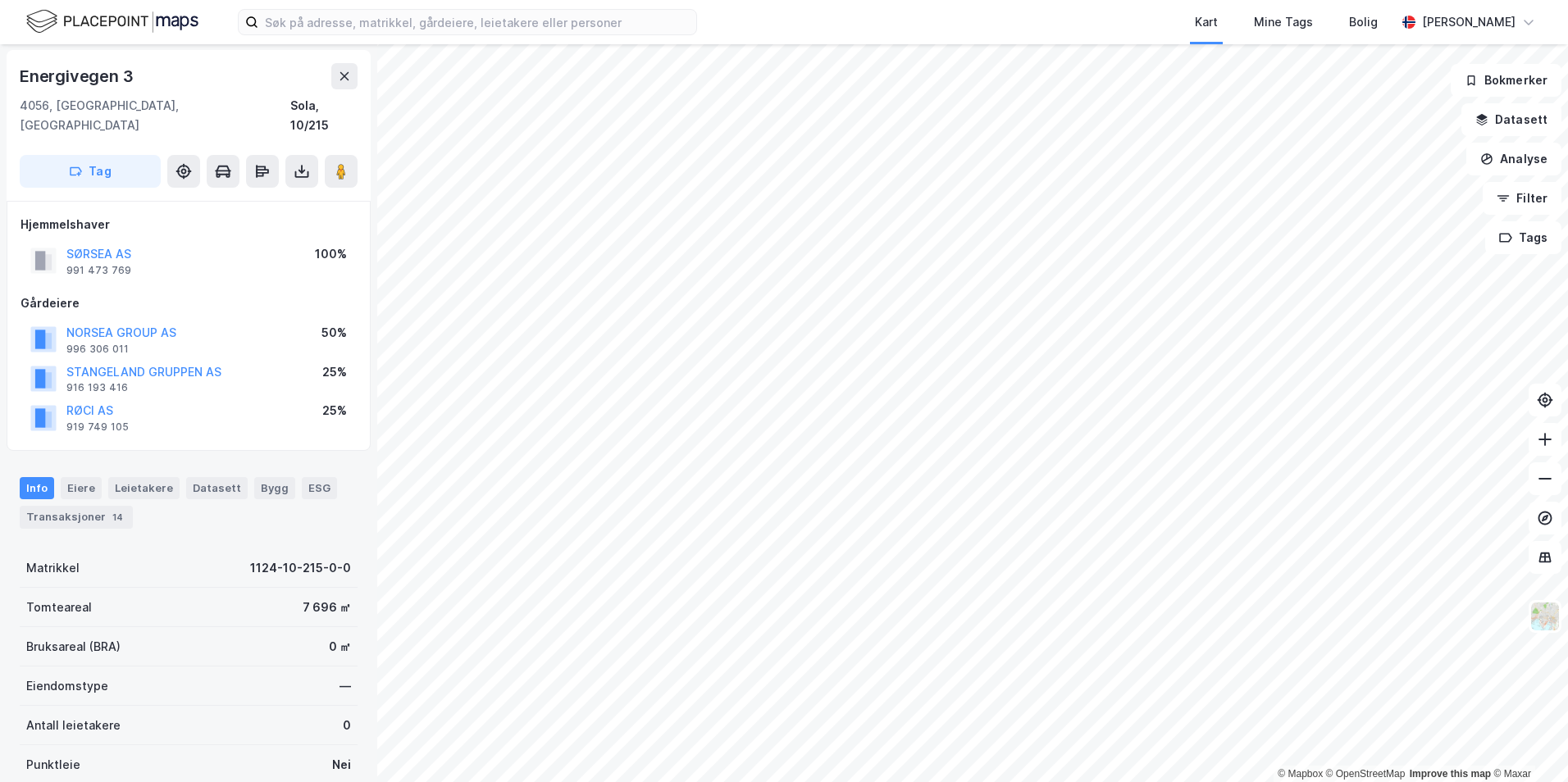
scroll to position [1, 0]
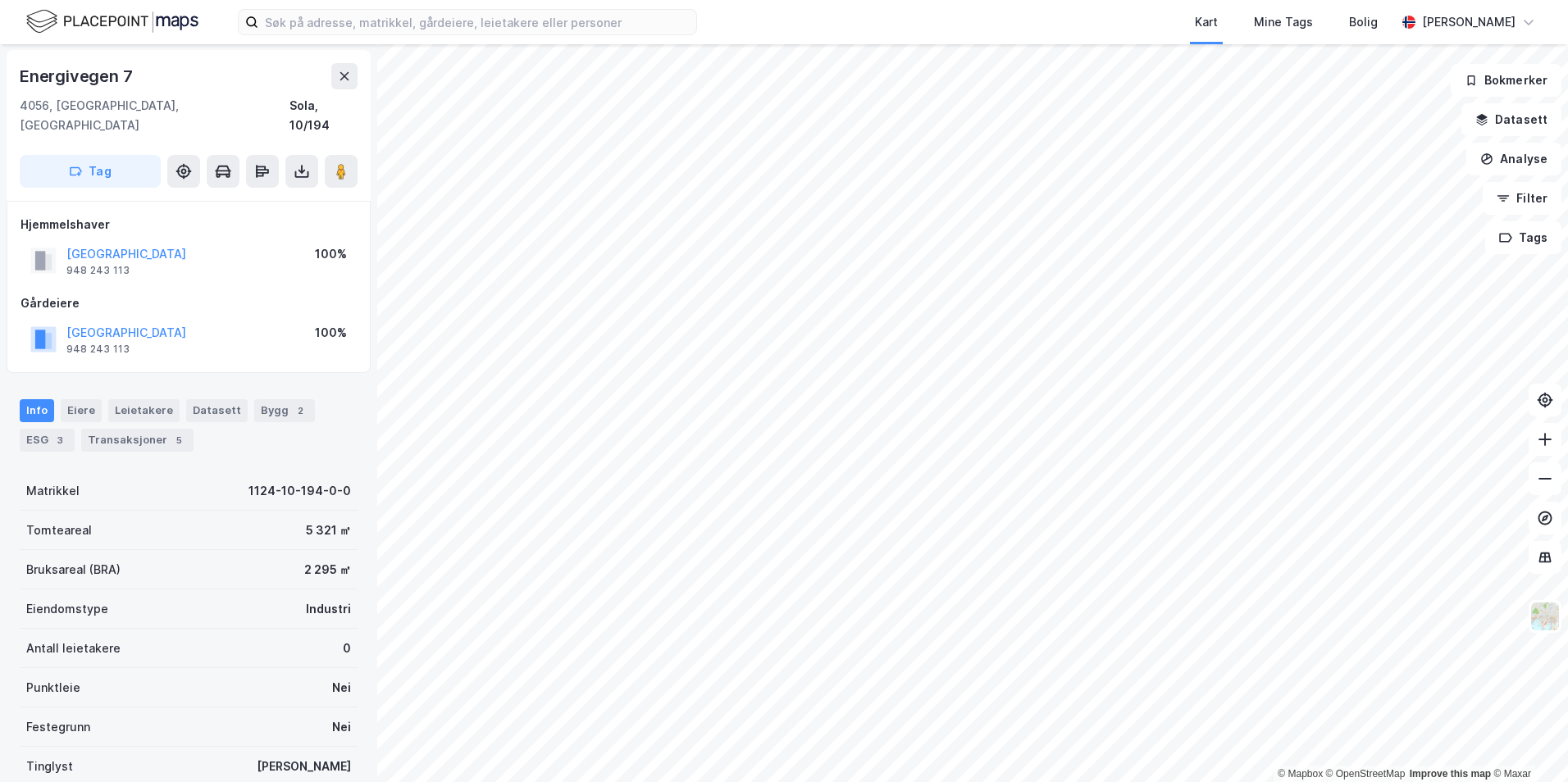
scroll to position [1, 0]
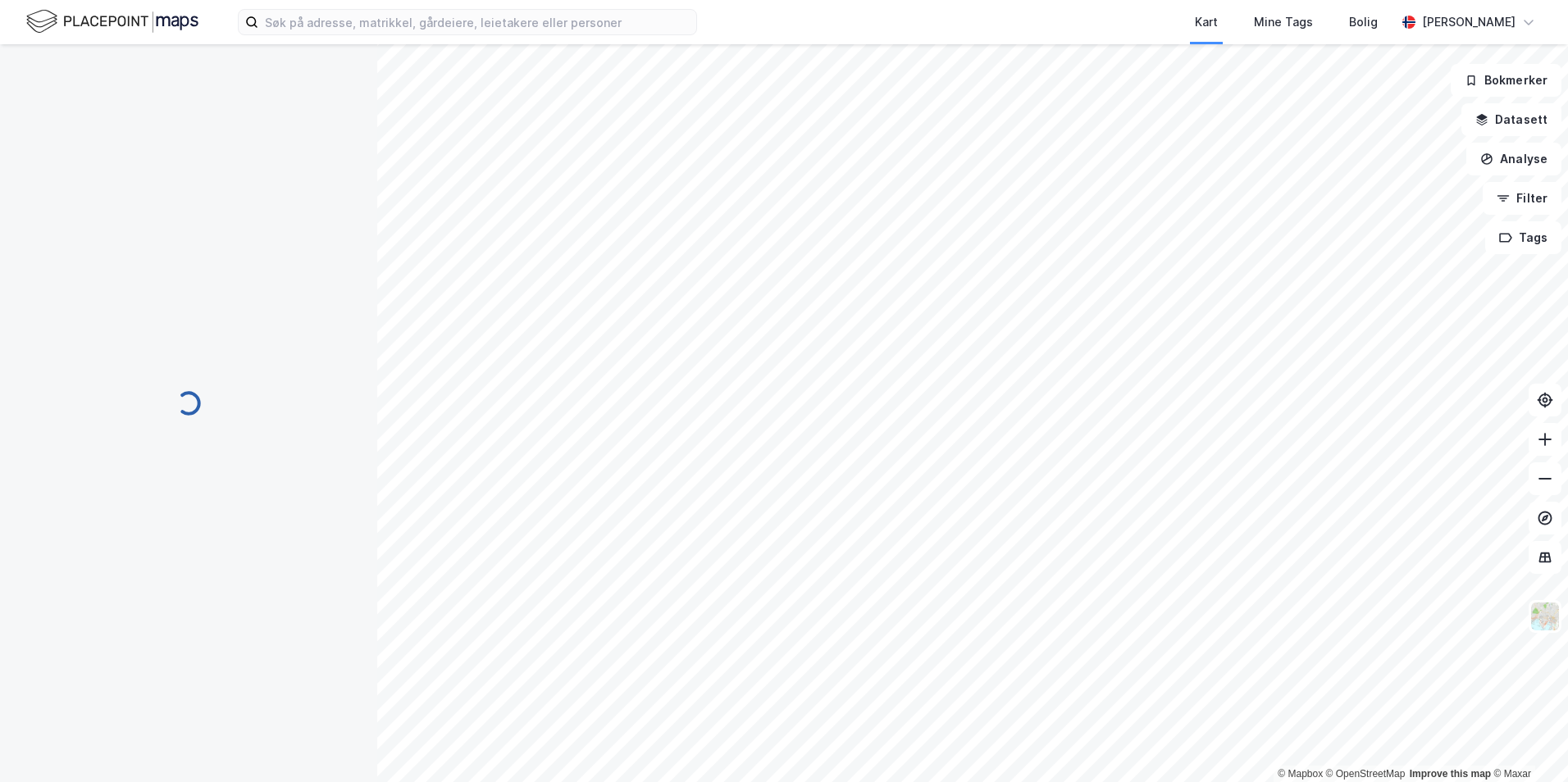
scroll to position [1, 0]
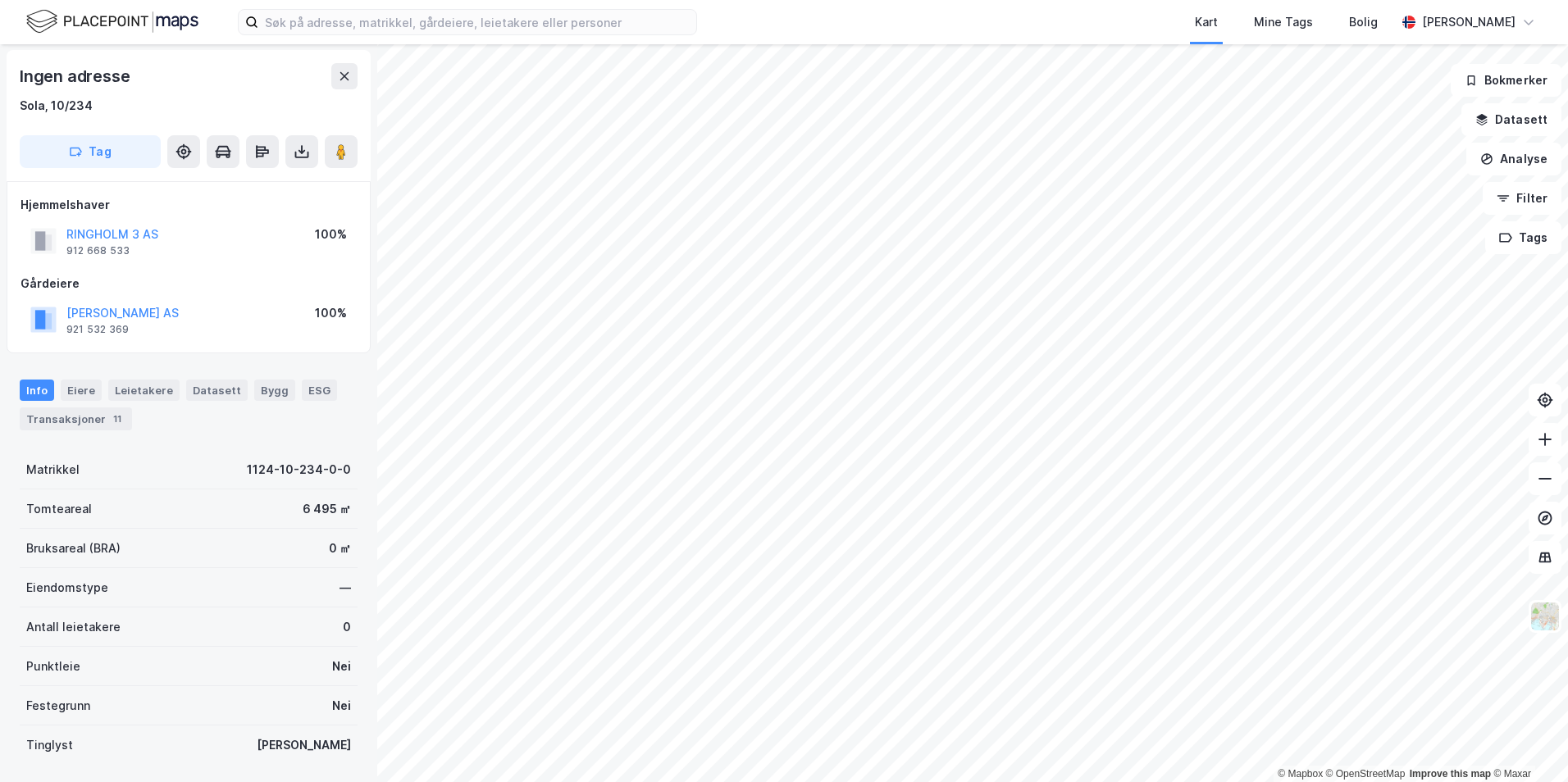
scroll to position [1, 0]
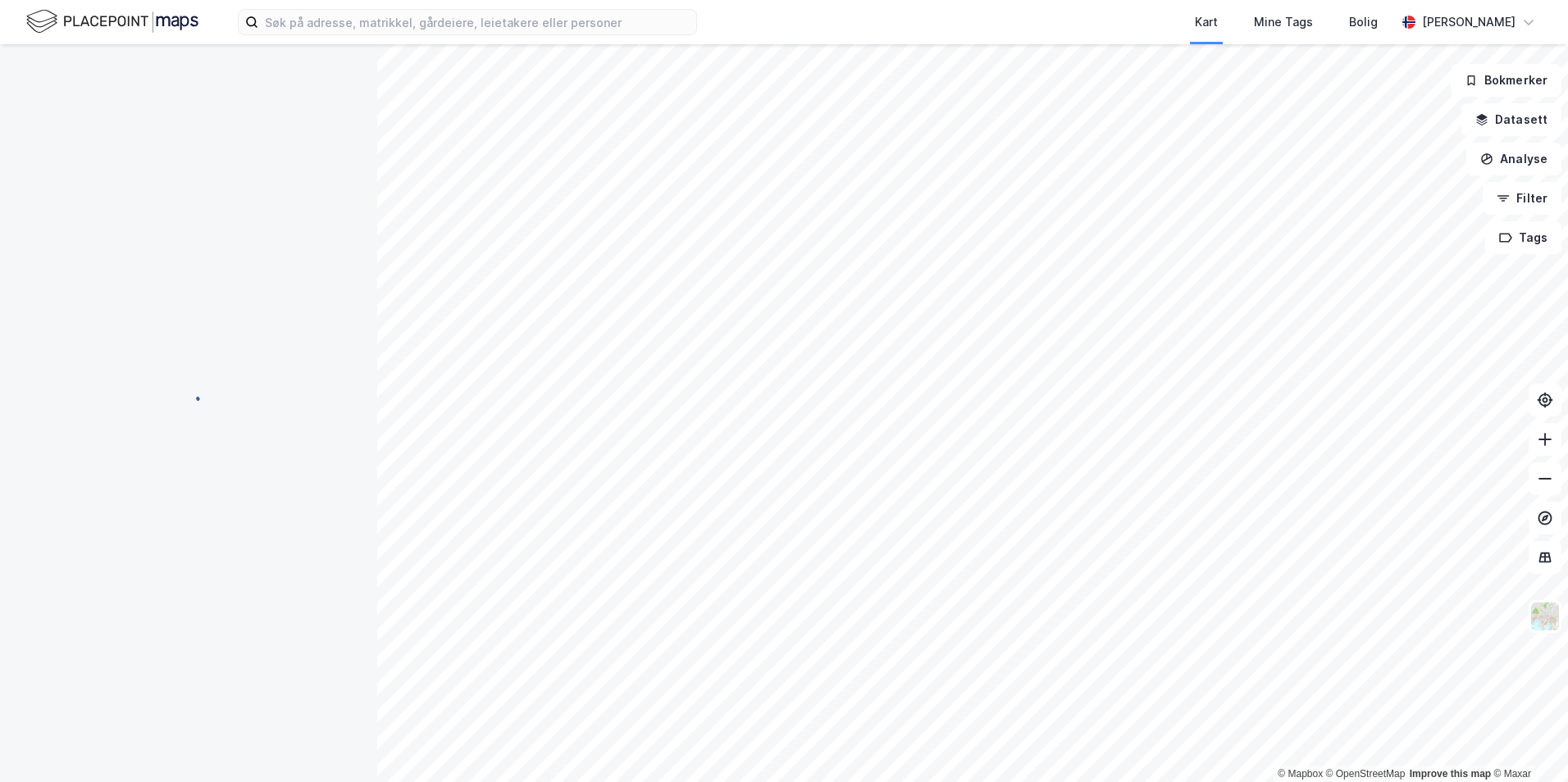
scroll to position [1, 0]
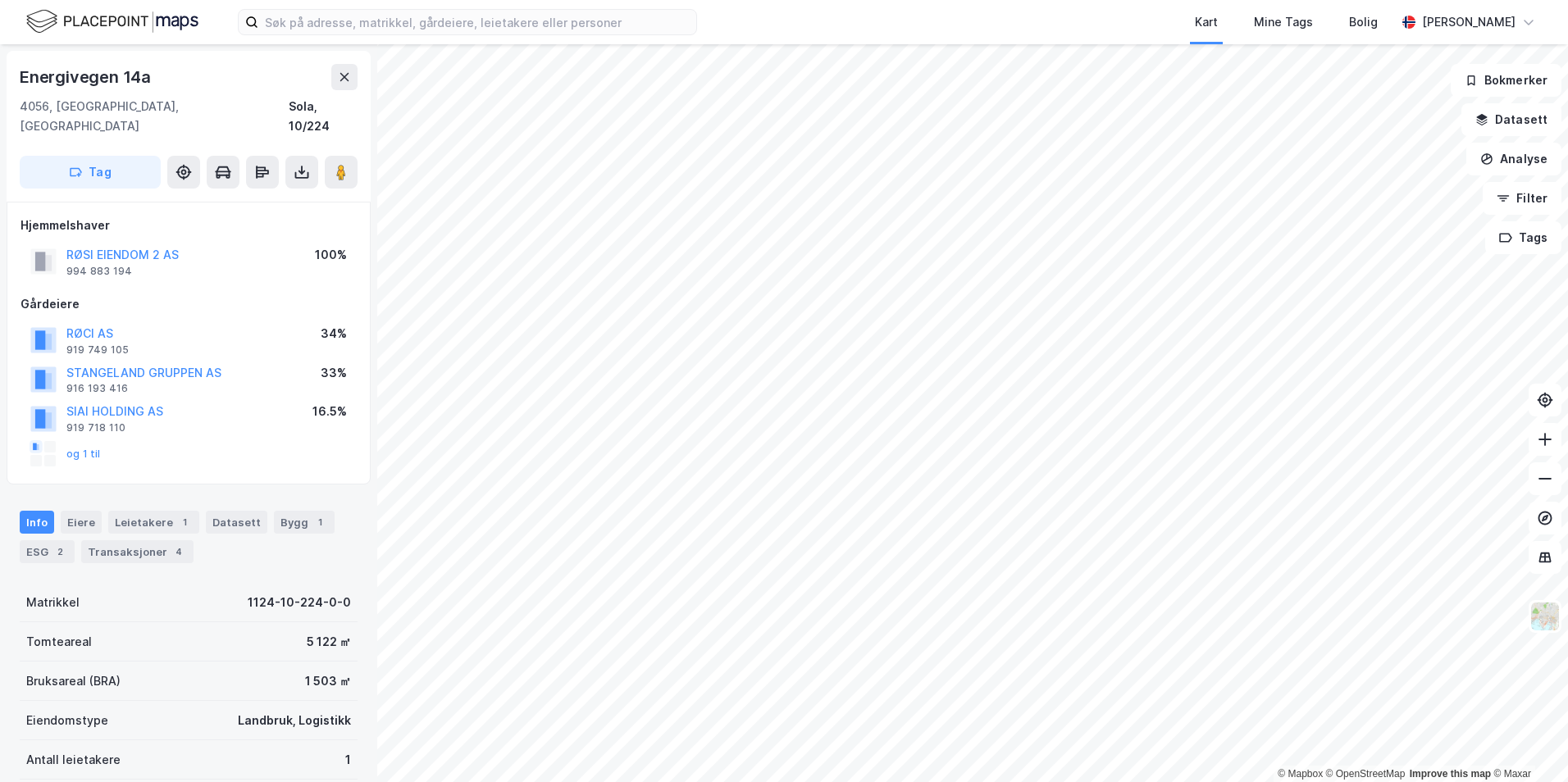
scroll to position [1, 0]
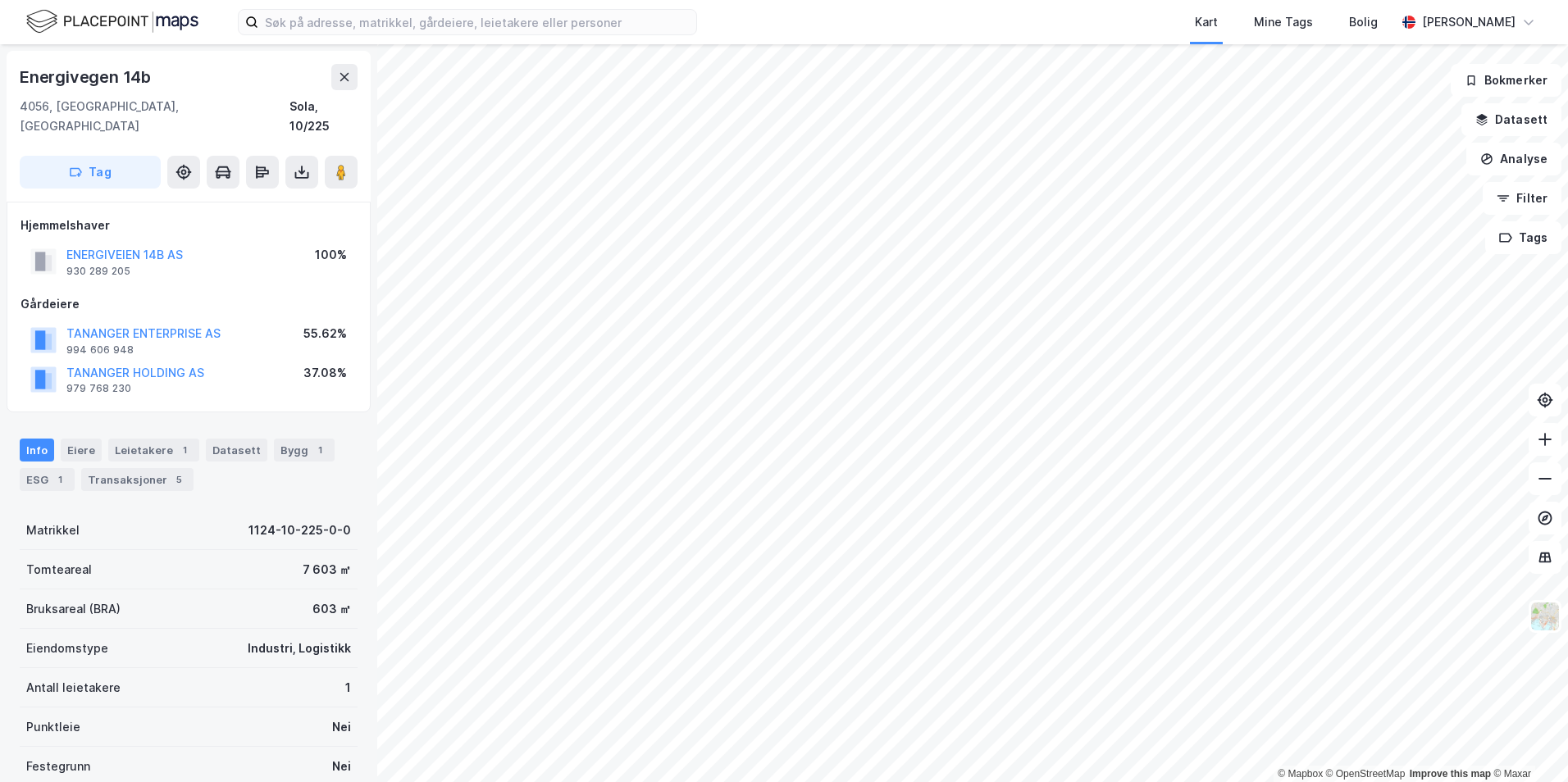
scroll to position [1, 0]
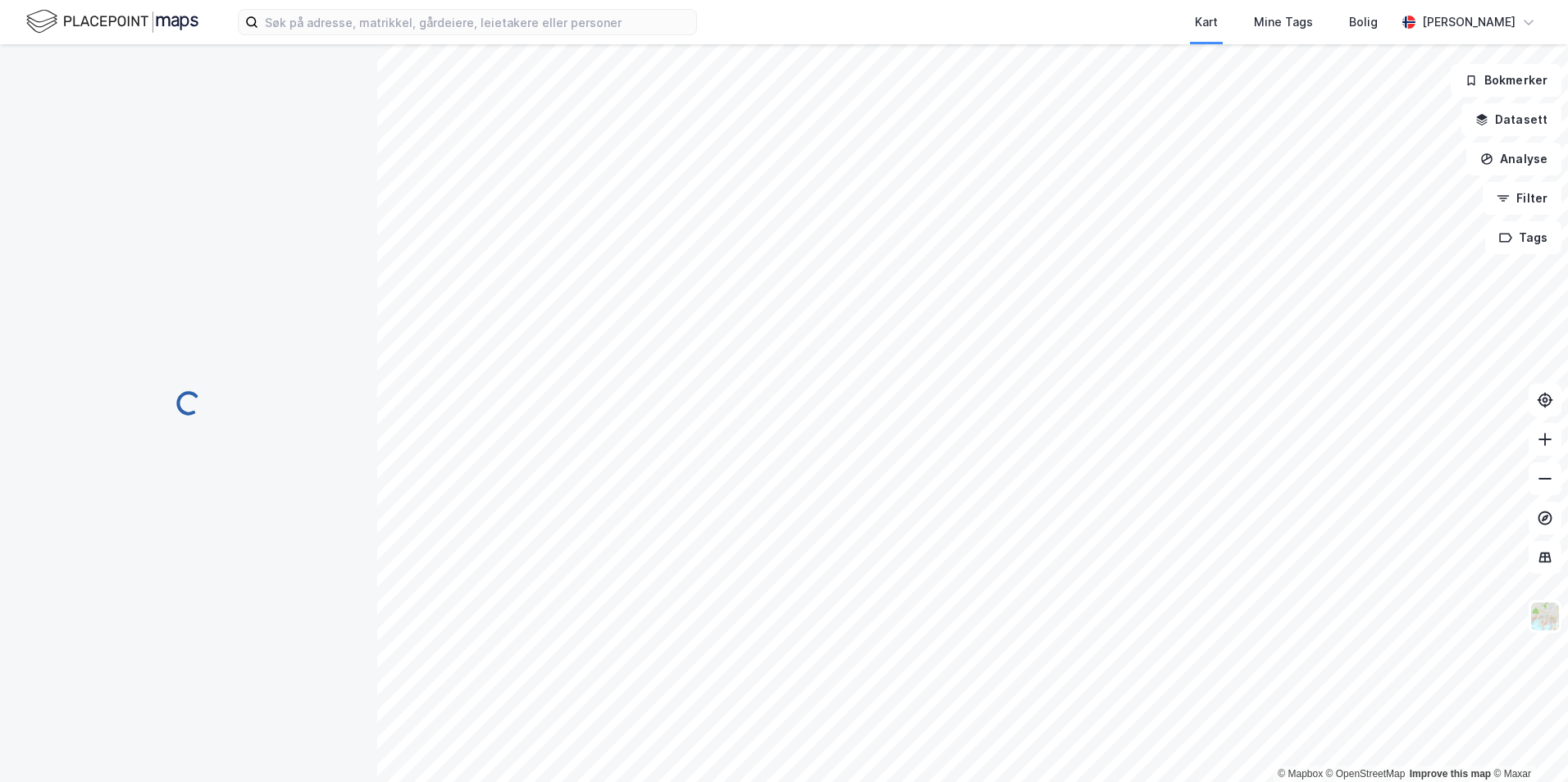
scroll to position [1, 0]
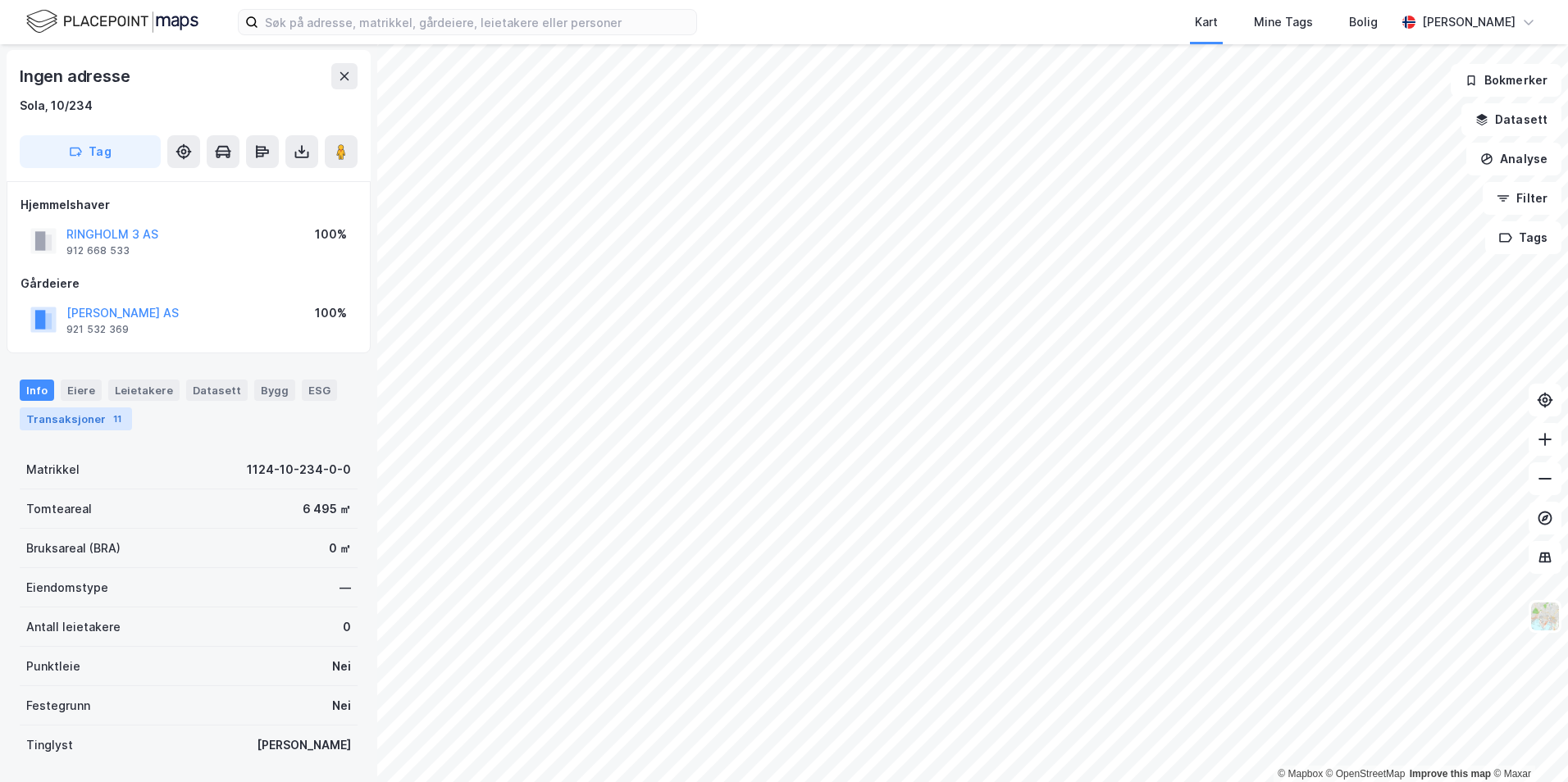
click at [77, 211] on div "Transaksjoner 11" at bounding box center [75, 418] width 112 height 23
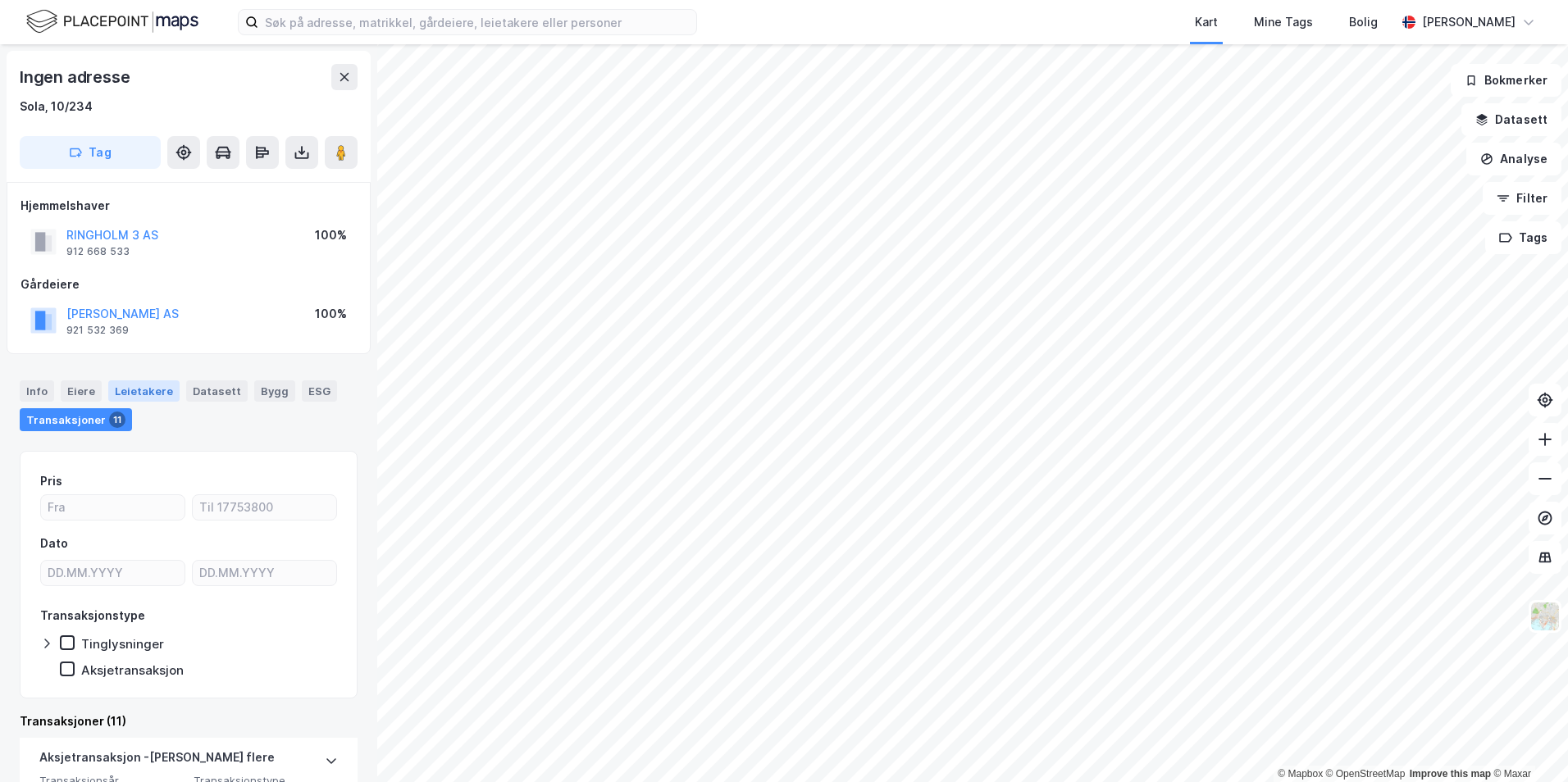
click at [148, 211] on div "Leietakere" at bounding box center [143, 391] width 72 height 21
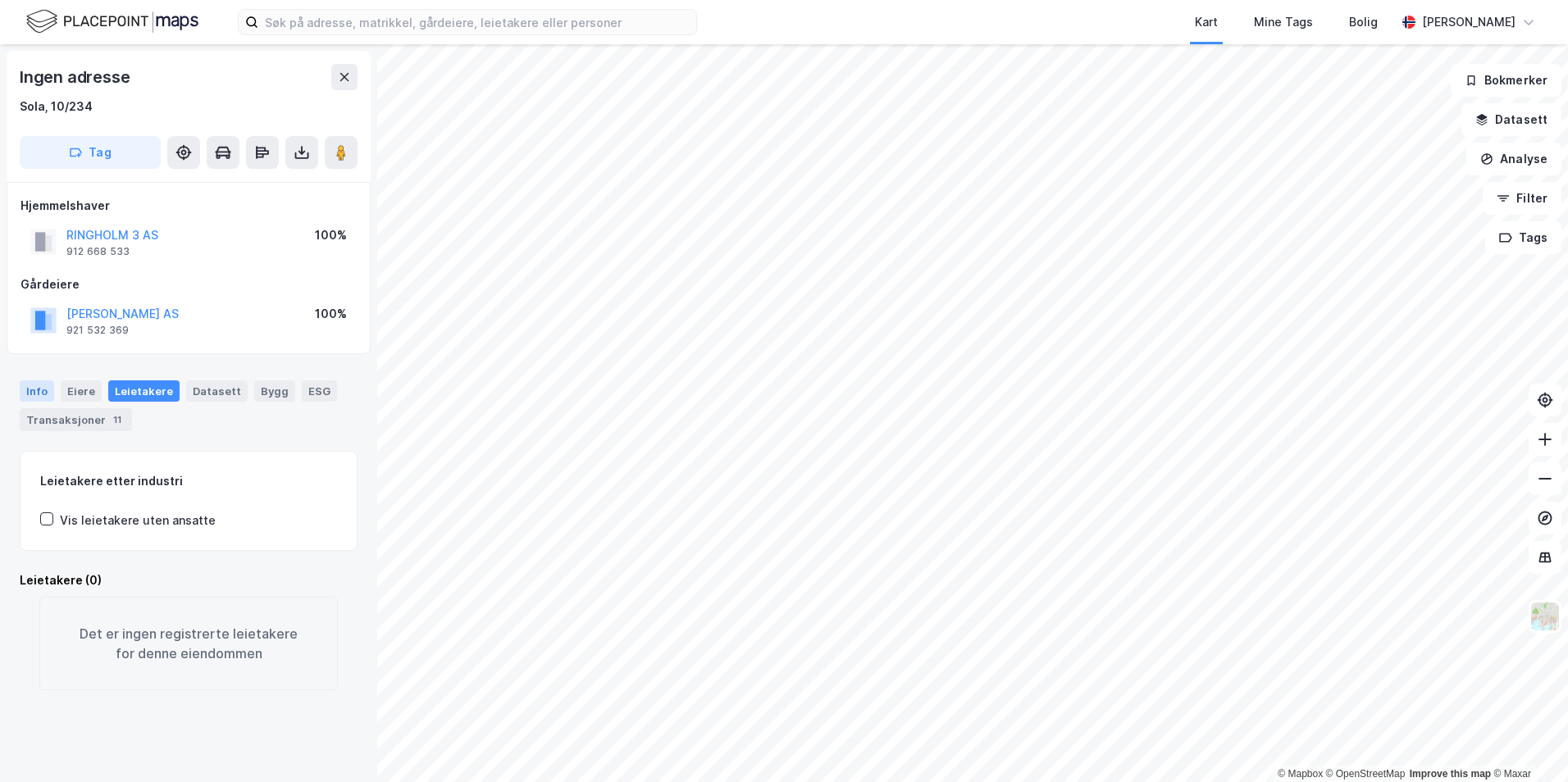
click at [52, 211] on div "Info" at bounding box center [36, 391] width 35 height 21
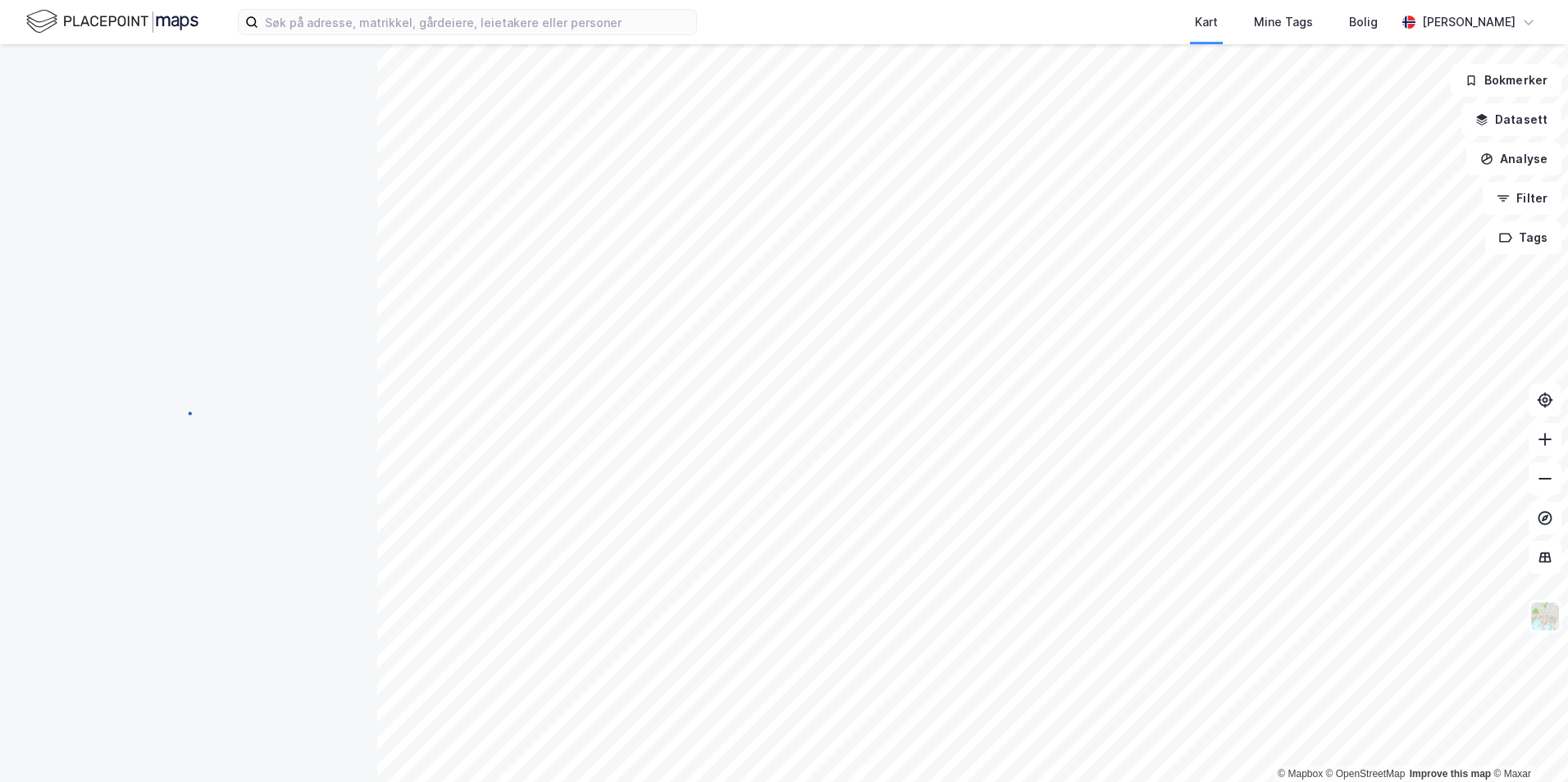
scroll to position [1, 0]
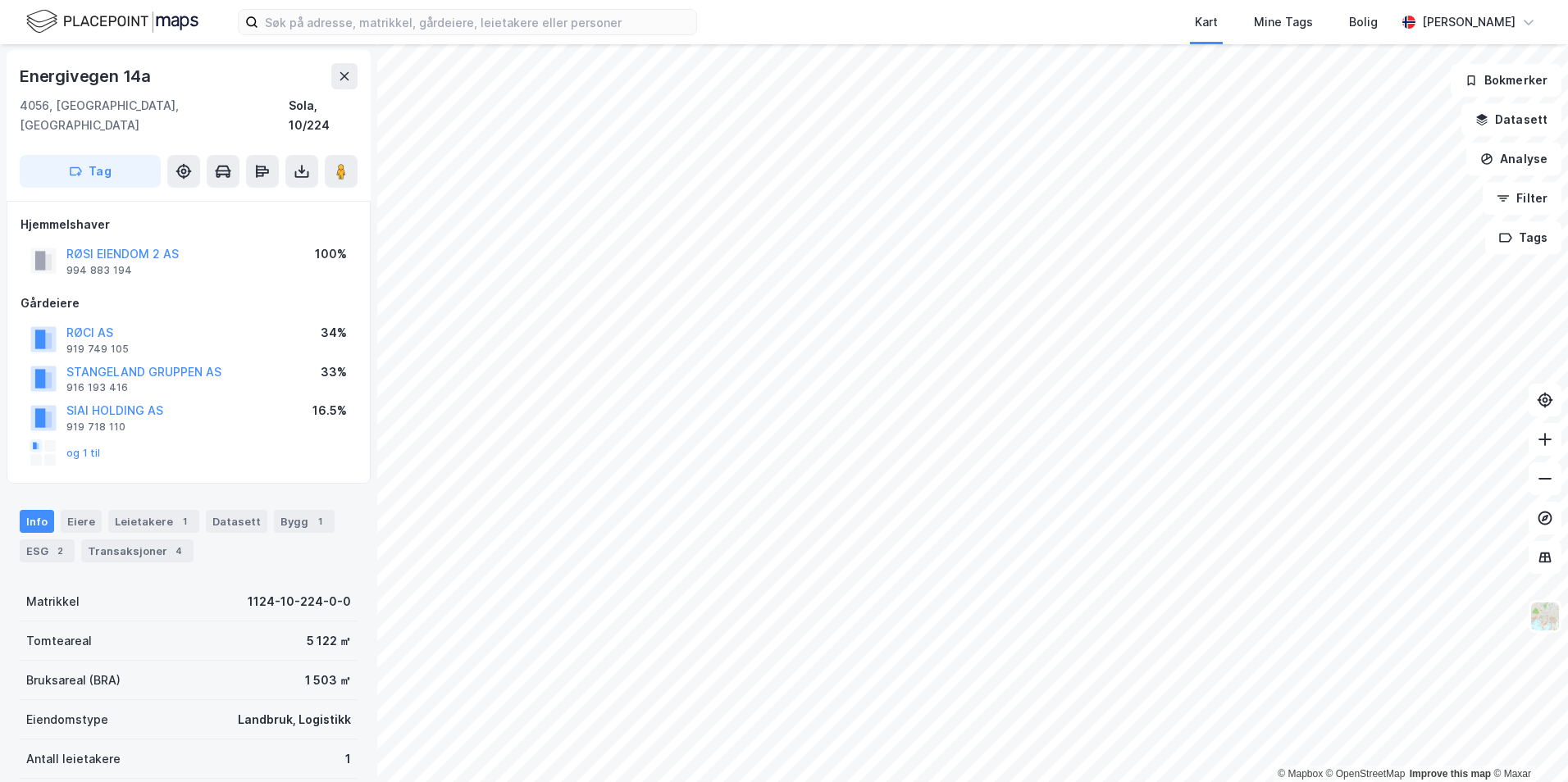
scroll to position [1, 0]
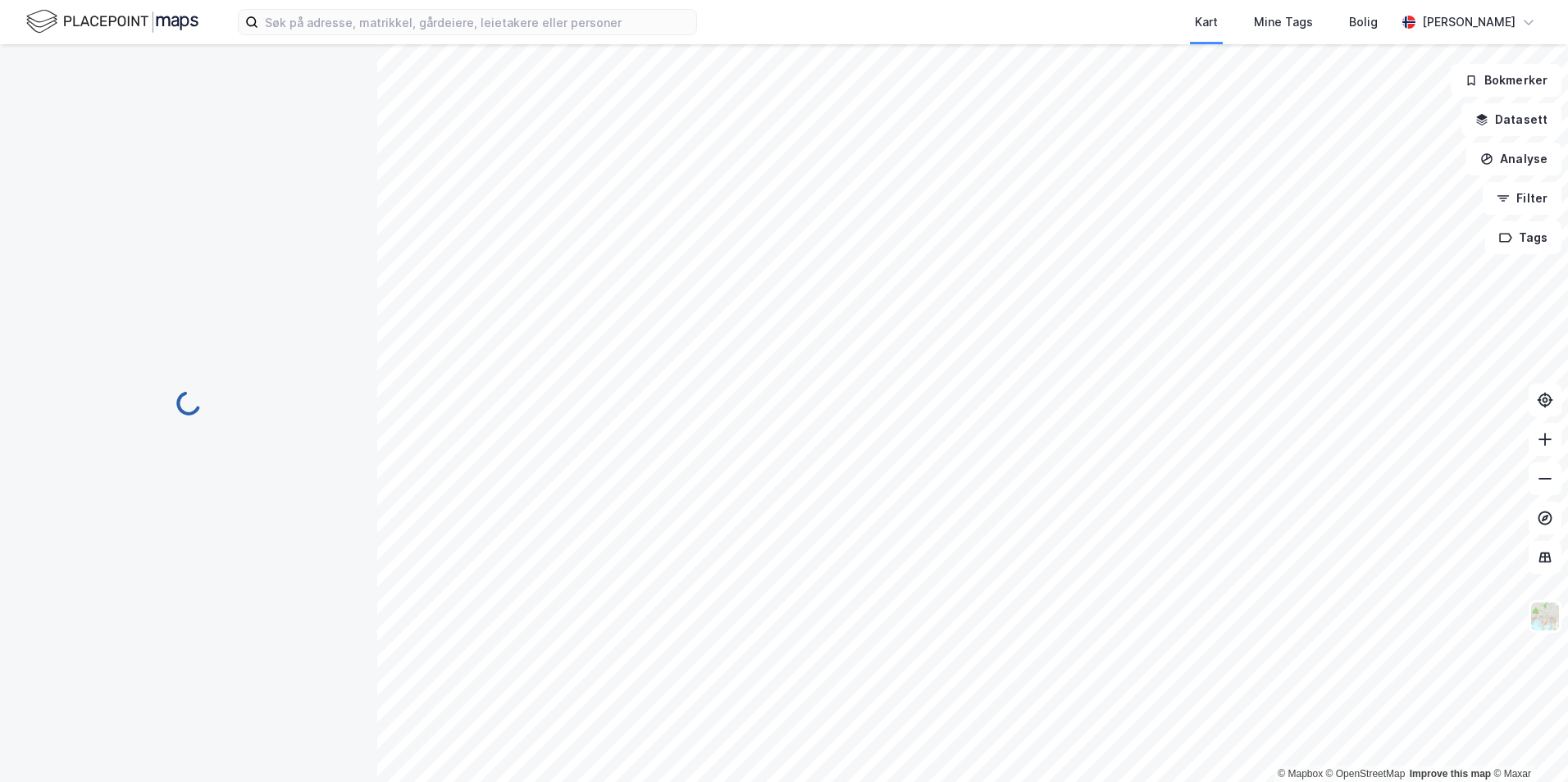
scroll to position [1, 0]
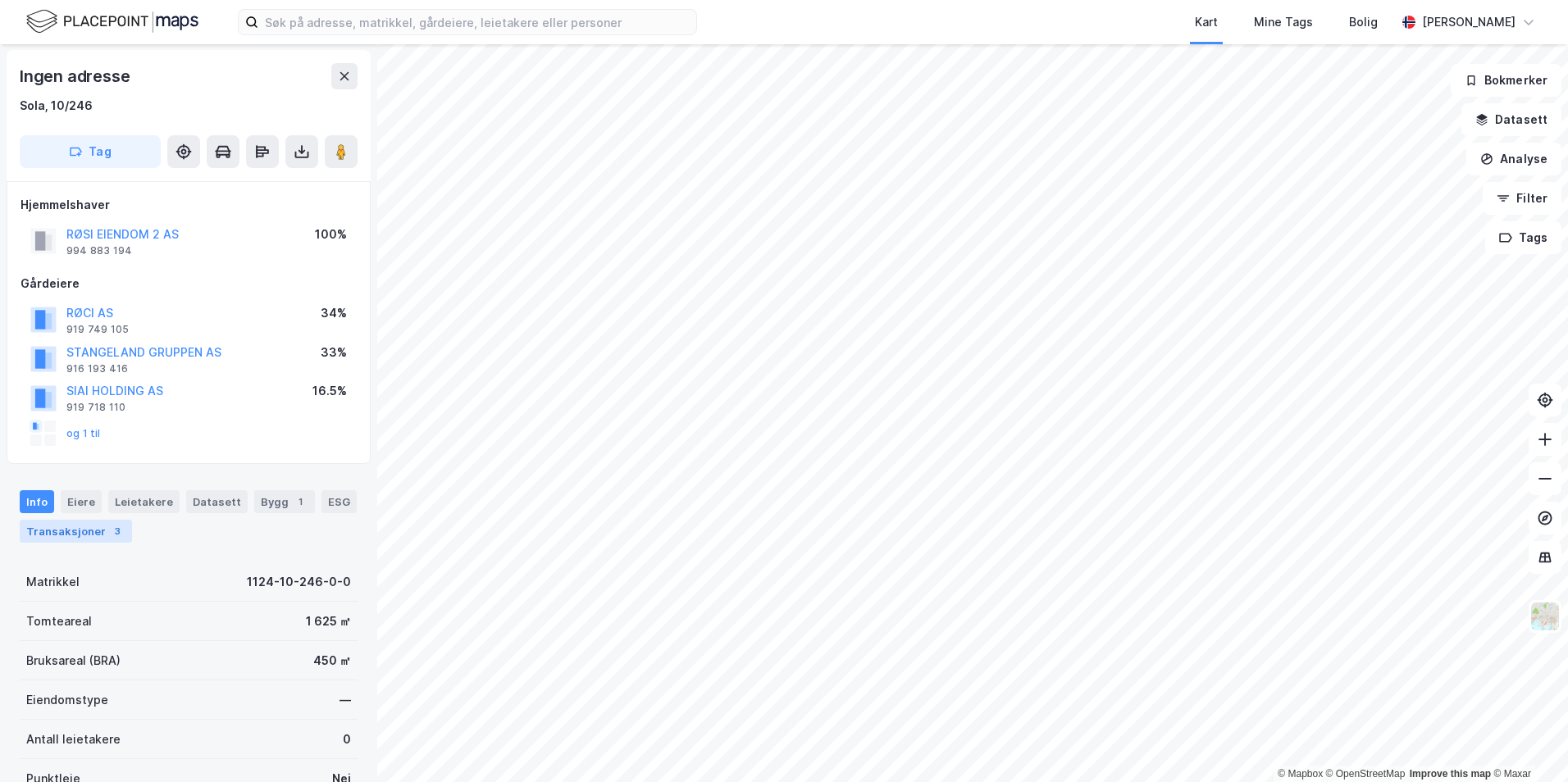
click at [81, 211] on div "Transaksjoner 3" at bounding box center [75, 531] width 112 height 23
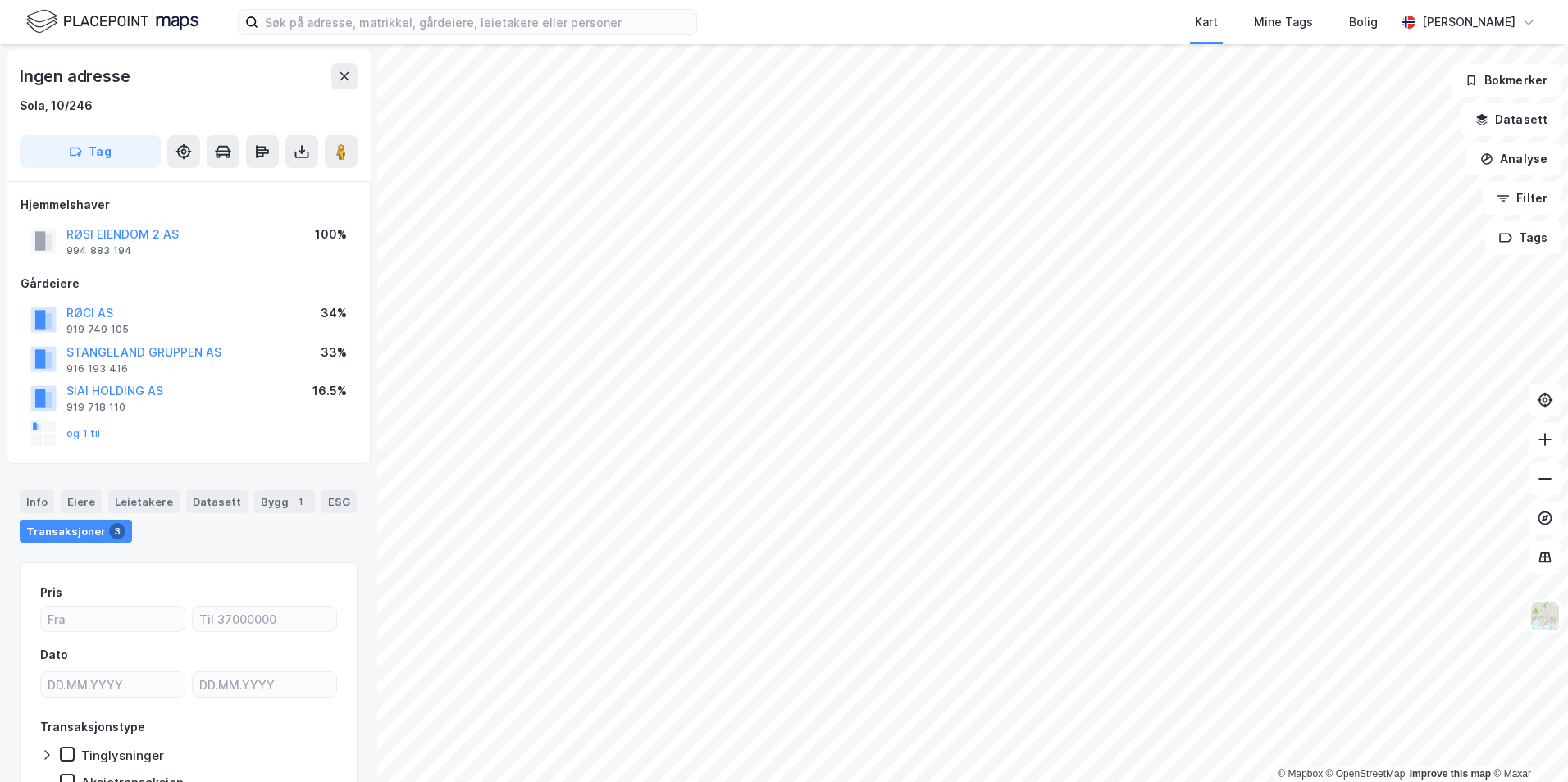
click at [120, 211] on div "Info [PERSON_NAME] Datasett Bygg 1 ESG Transaksjoner 3" at bounding box center [188, 510] width 377 height 78
click at [121, 211] on div "Info [PERSON_NAME] Datasett Bygg 1 ESG Transaksjoner 3" at bounding box center [188, 510] width 377 height 78
click at [122, 211] on div "Leietakere" at bounding box center [143, 501] width 72 height 23
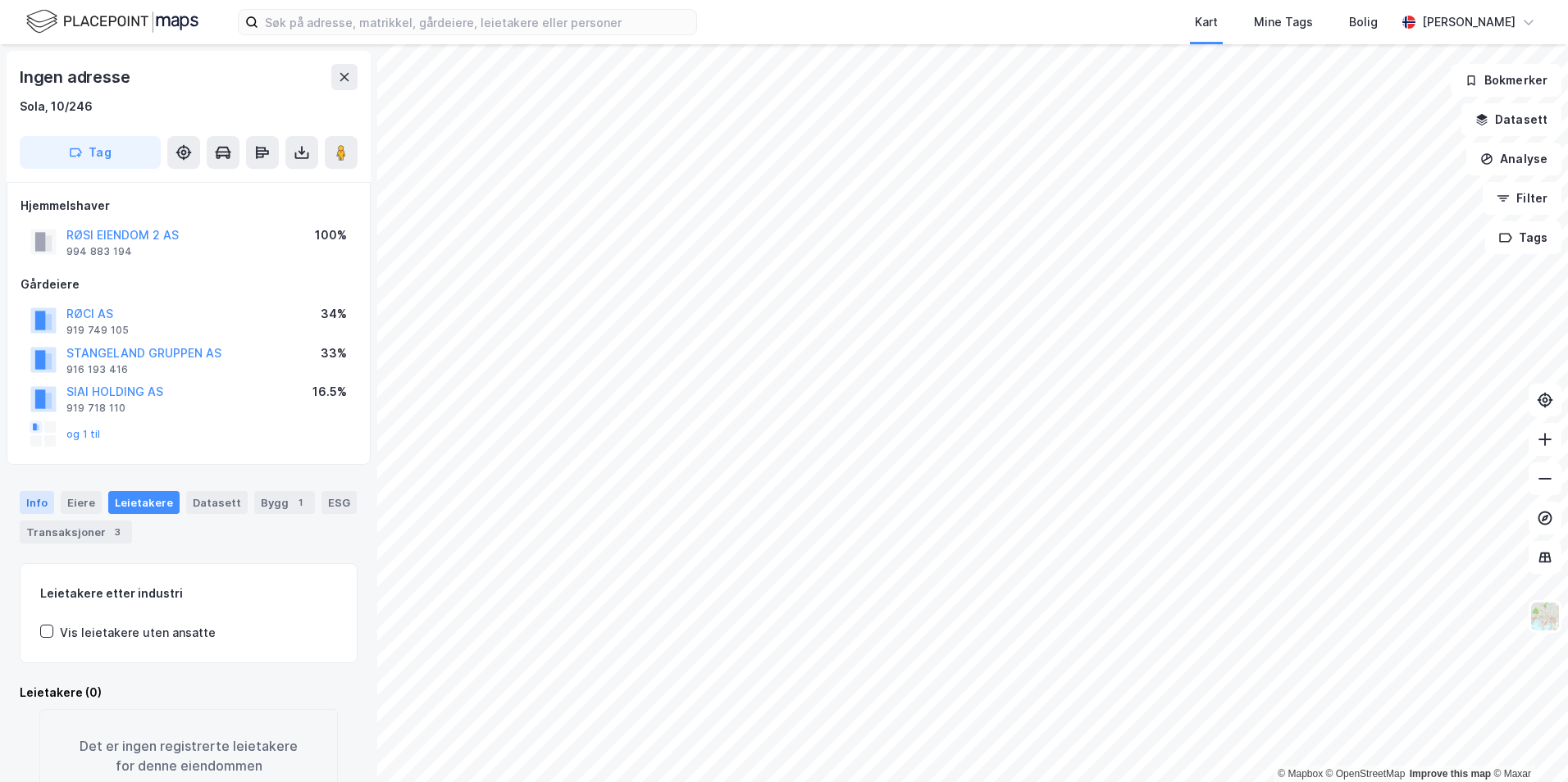
click at [29, 211] on div "Info" at bounding box center [36, 502] width 35 height 23
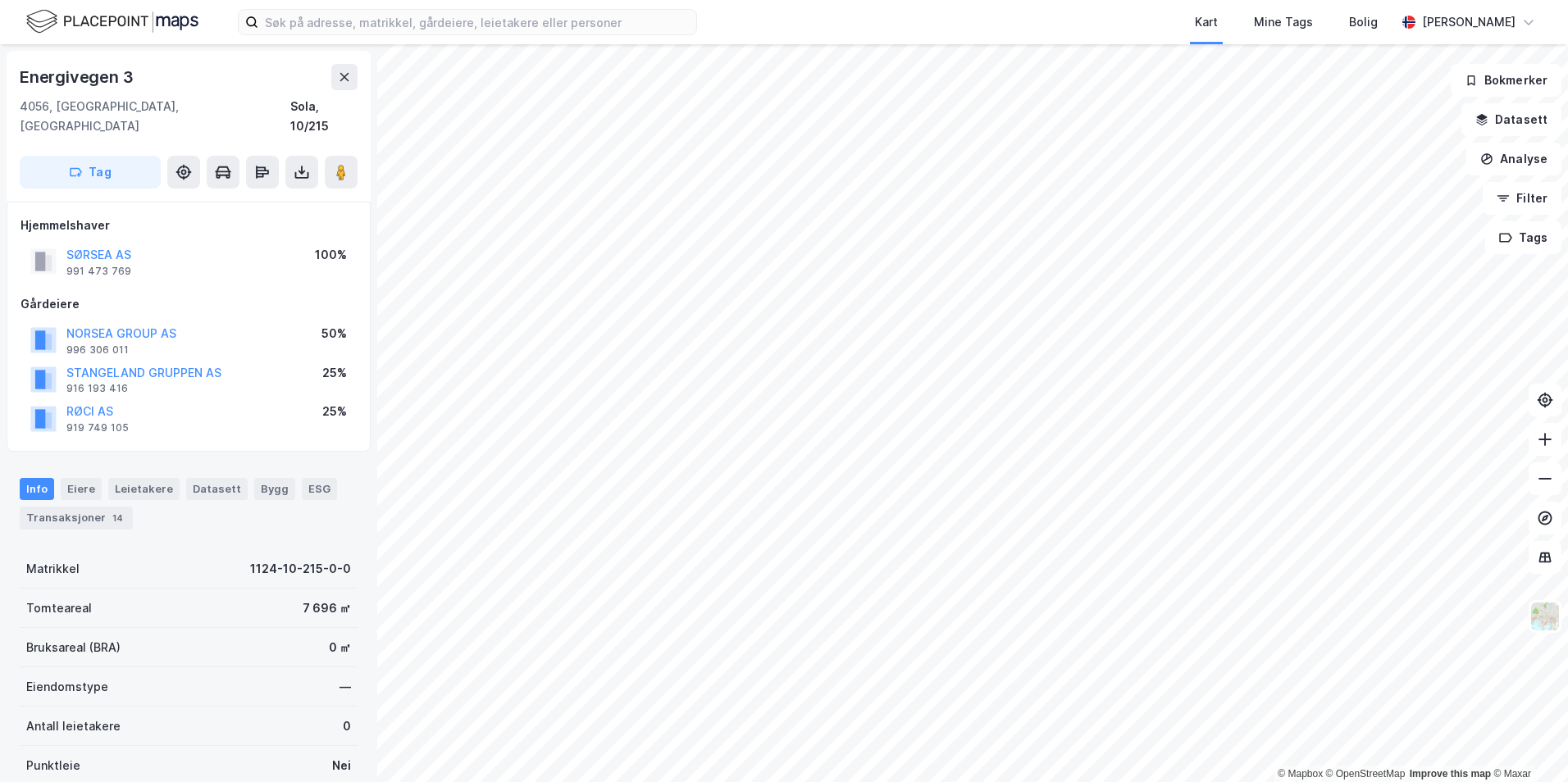
scroll to position [1, 0]
click at [133, 211] on div "Leietakere" at bounding box center [143, 488] width 72 height 21
